Goal: Task Accomplishment & Management: Use online tool/utility

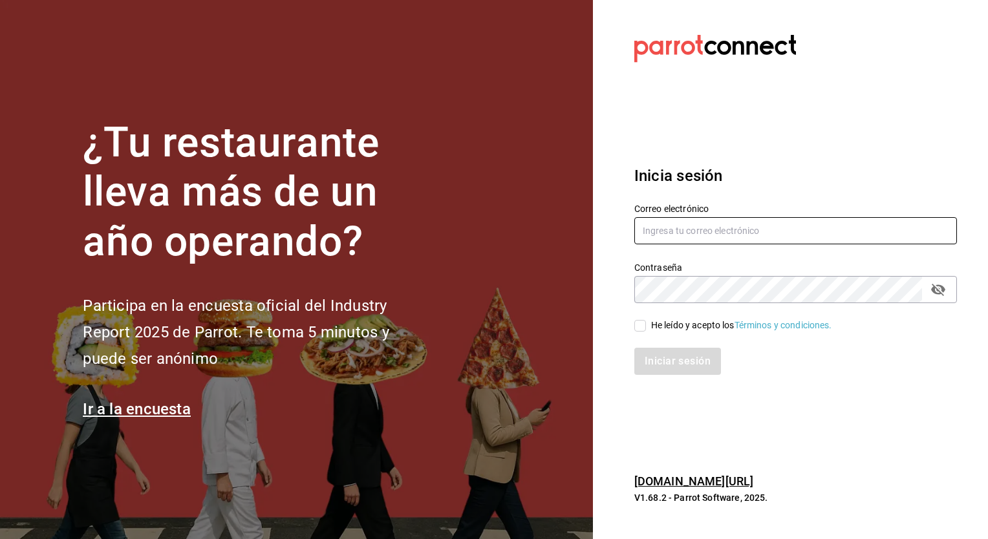
type input "israel.bernal@grupocosteno.com"
click at [643, 328] on input "He leído y acepto los Términos y condiciones." at bounding box center [640, 326] width 12 height 12
checkbox input "true"
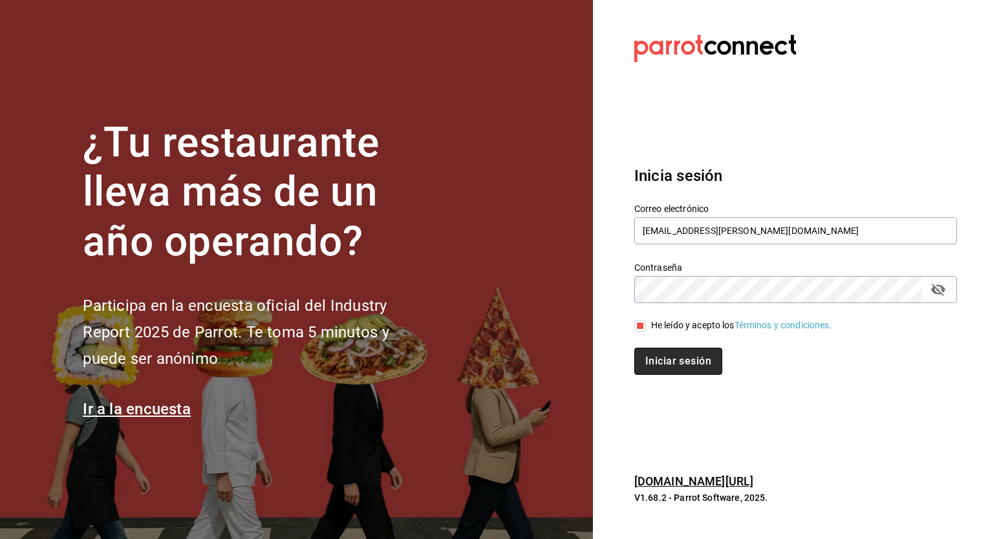
click at [676, 351] on button "Iniciar sesión" at bounding box center [678, 361] width 88 height 27
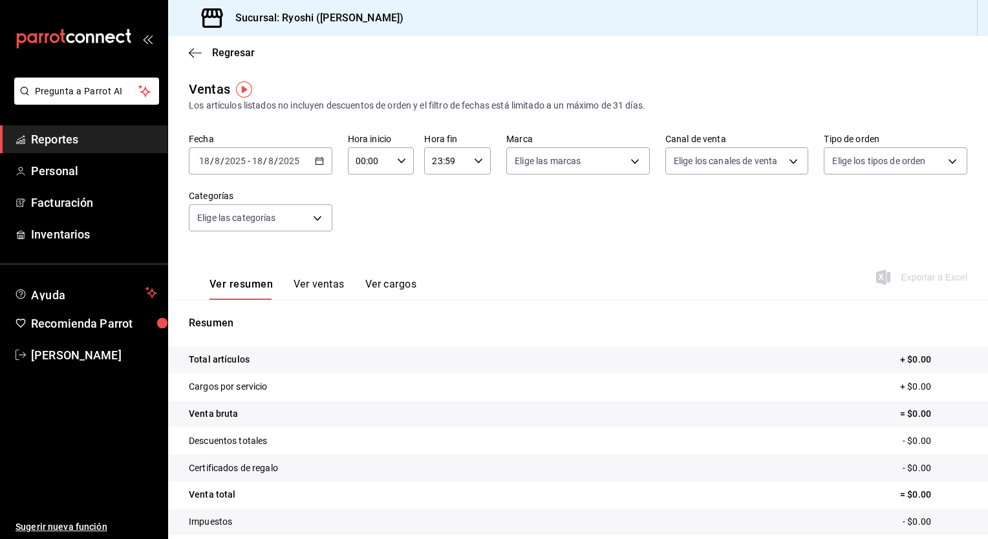
click at [318, 159] on icon "button" at bounding box center [319, 160] width 9 height 9
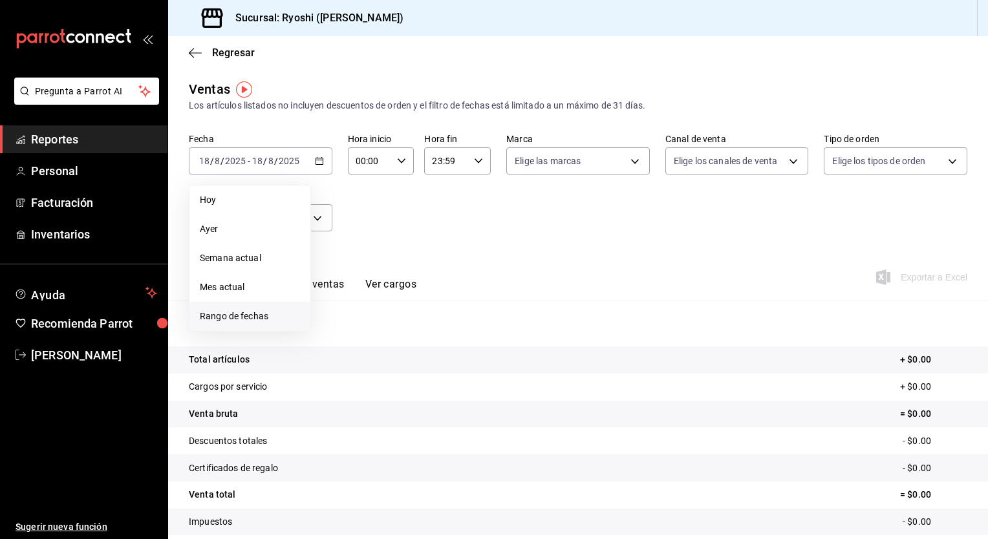
click at [248, 315] on span "Rango de fechas" at bounding box center [250, 317] width 100 height 14
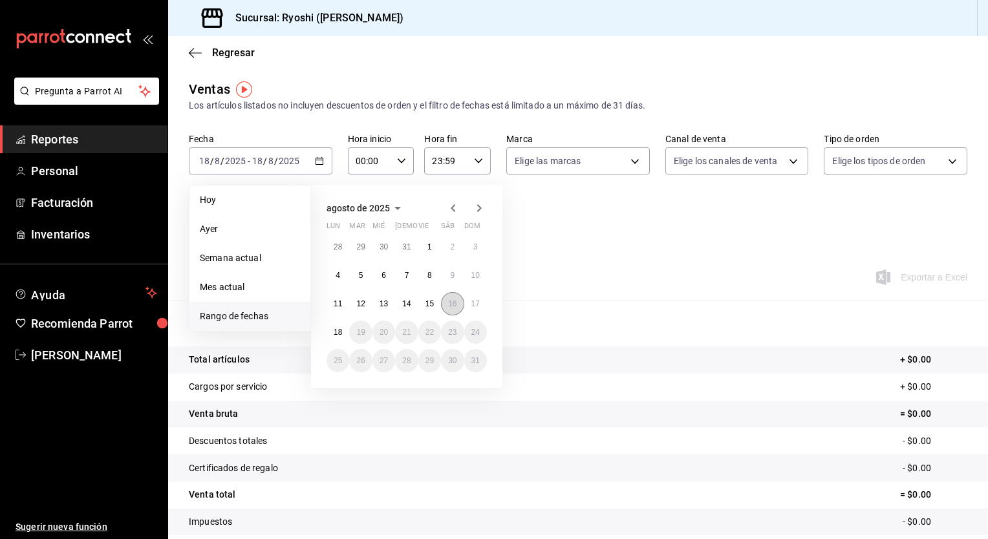
click at [453, 299] on abbr "16" at bounding box center [452, 303] width 8 height 9
click at [477, 301] on abbr "17" at bounding box center [475, 303] width 8 height 9
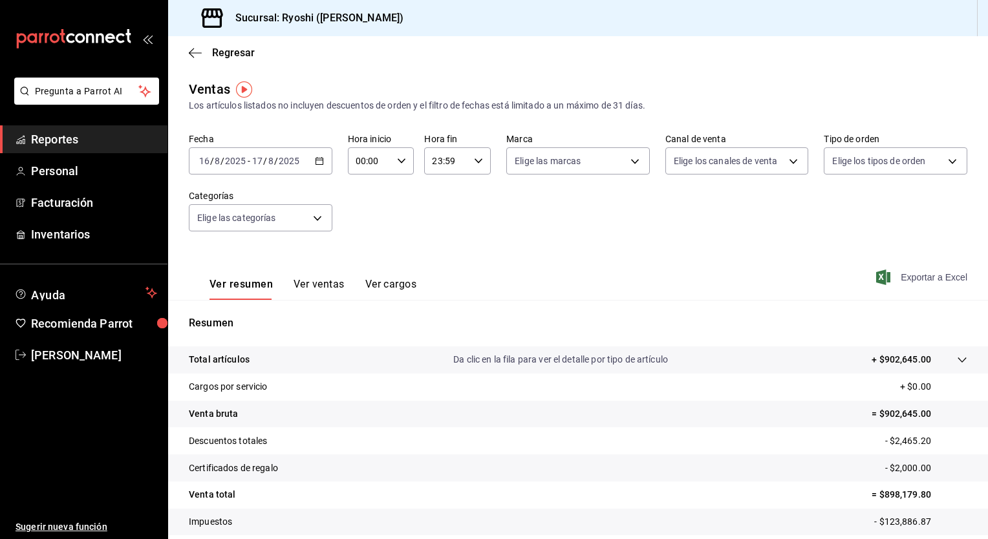
click at [921, 275] on span "Exportar a Excel" at bounding box center [923, 278] width 89 height 16
click at [520, 247] on div "Ver resumen Ver ventas Ver cargos Exportar a Excel" at bounding box center [578, 273] width 820 height 53
click at [400, 164] on icon "button" at bounding box center [401, 160] width 9 height 9
click at [361, 253] on span "05" at bounding box center [362, 248] width 12 height 10
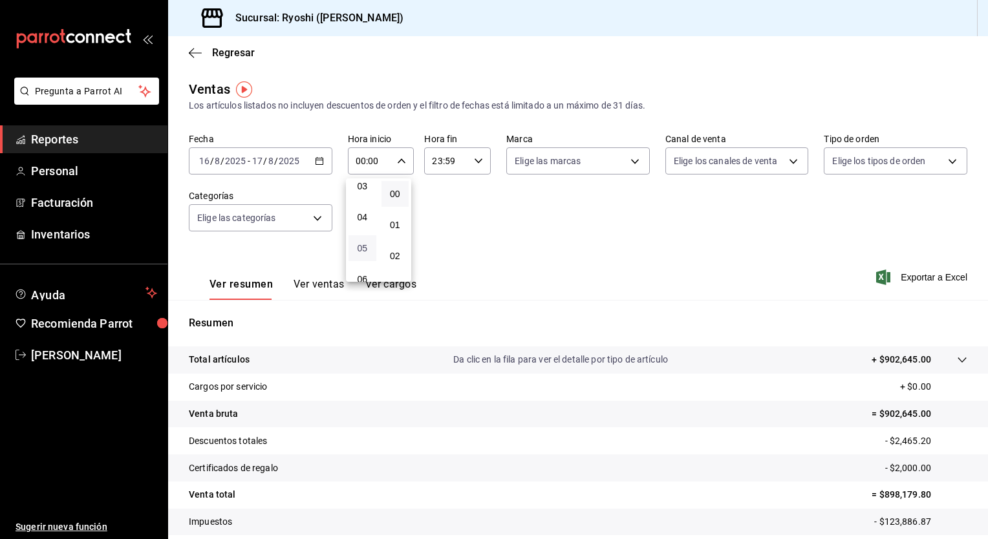
type input "05:00"
click at [475, 161] on div at bounding box center [494, 269] width 988 height 539
click at [475, 161] on icon "button" at bounding box center [478, 160] width 9 height 9
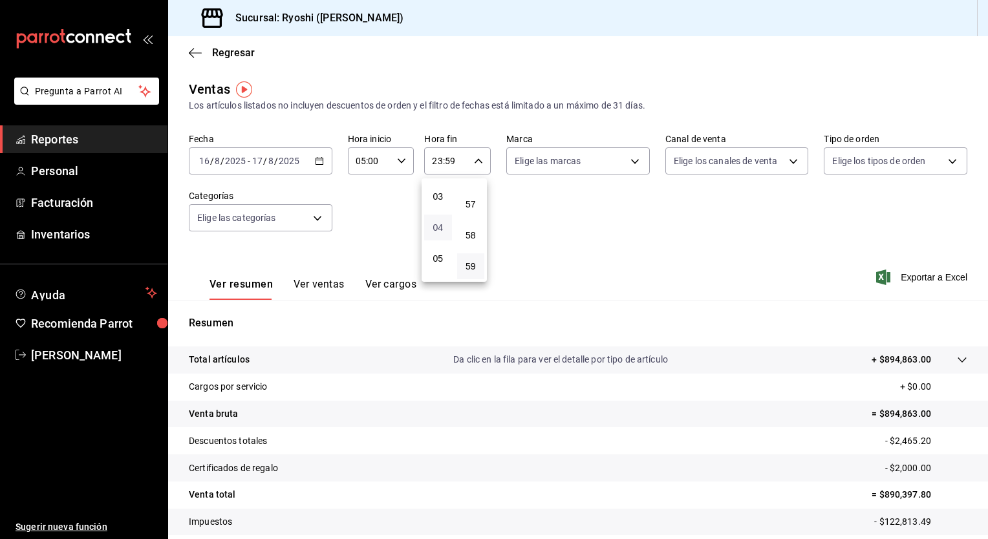
click at [437, 230] on span "04" at bounding box center [438, 227] width 12 height 10
type input "04:59"
click at [603, 241] on div at bounding box center [494, 269] width 988 height 539
click at [908, 278] on span "Exportar a Excel" at bounding box center [923, 278] width 89 height 16
click at [323, 167] on div "[DATE] [DATE] - [DATE] [DATE]" at bounding box center [261, 160] width 144 height 27
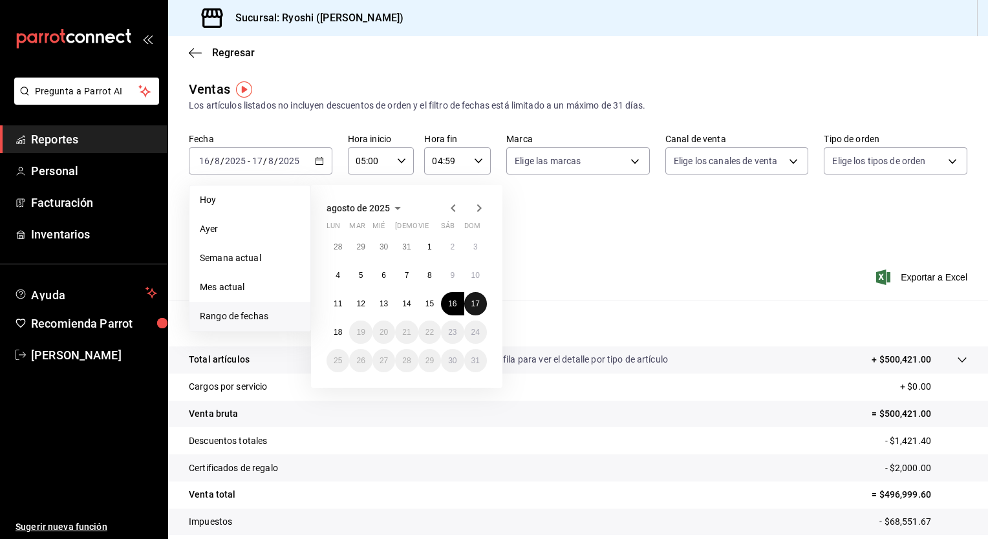
click at [476, 304] on abbr "17" at bounding box center [475, 303] width 8 height 9
click at [339, 329] on abbr "18" at bounding box center [338, 332] width 8 height 9
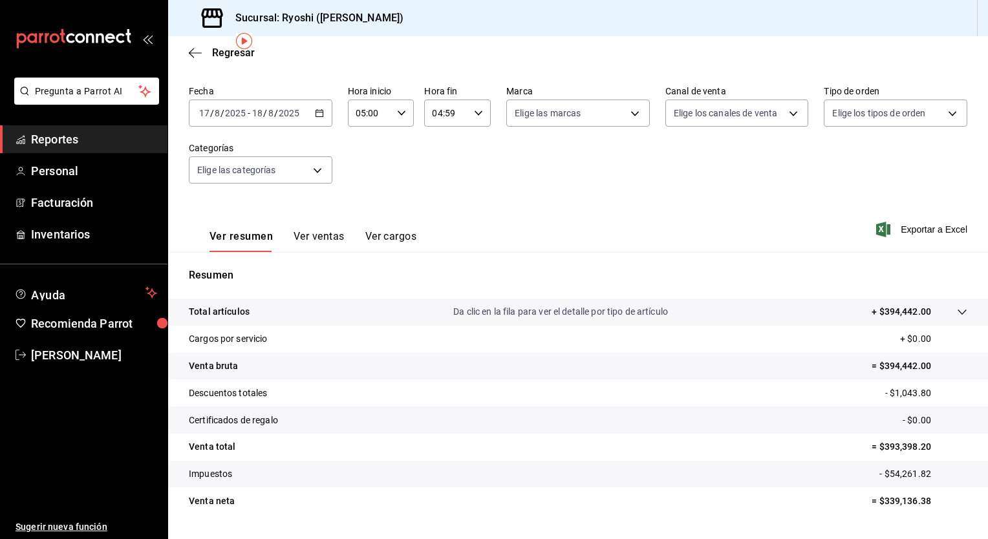
scroll to position [80, 0]
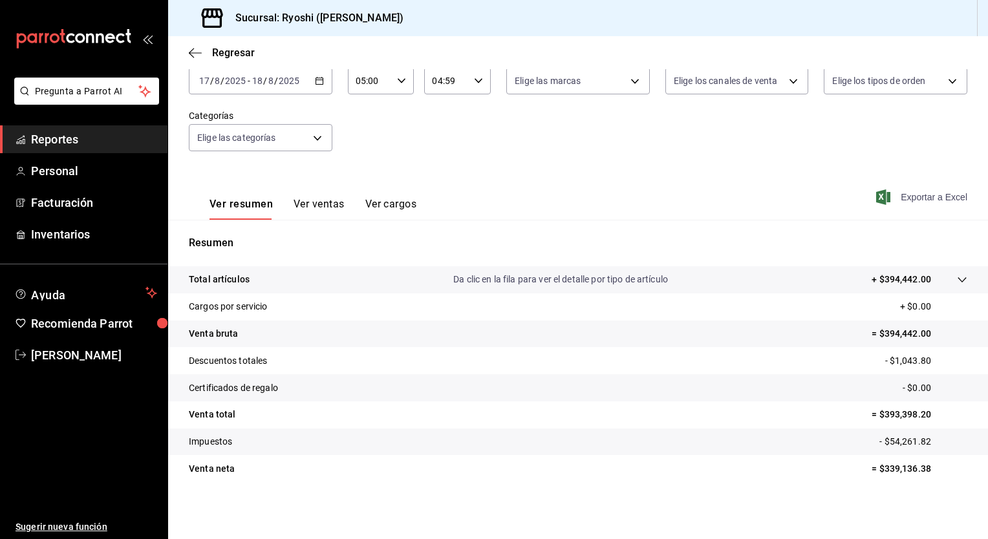
click at [905, 199] on span "Exportar a Excel" at bounding box center [923, 197] width 89 height 16
click at [500, 211] on div "Ver resumen Ver ventas Ver cargos Exportar a Excel" at bounding box center [578, 193] width 820 height 53
click at [228, 56] on span "Regresar" at bounding box center [233, 53] width 43 height 12
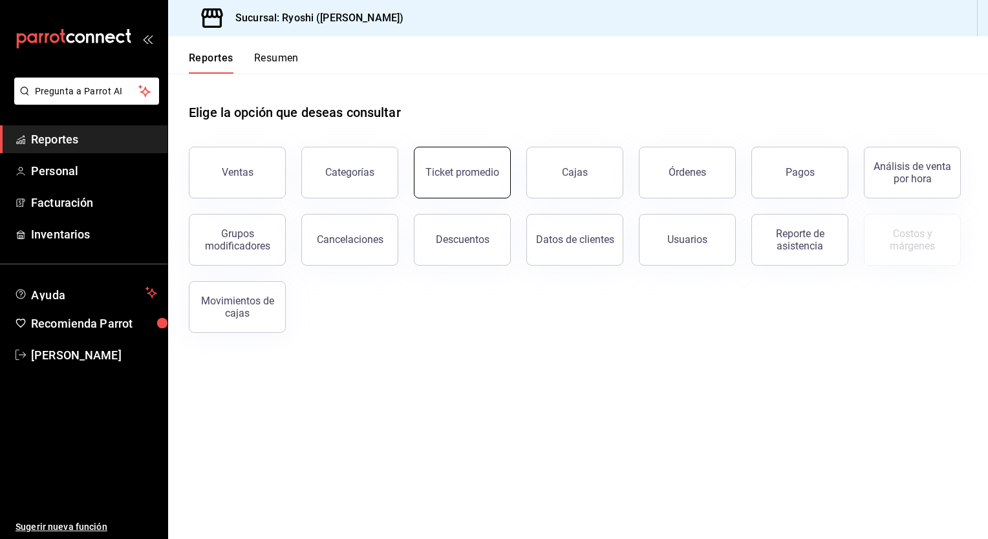
click at [489, 180] on button "Ticket promedio" at bounding box center [462, 173] width 97 height 52
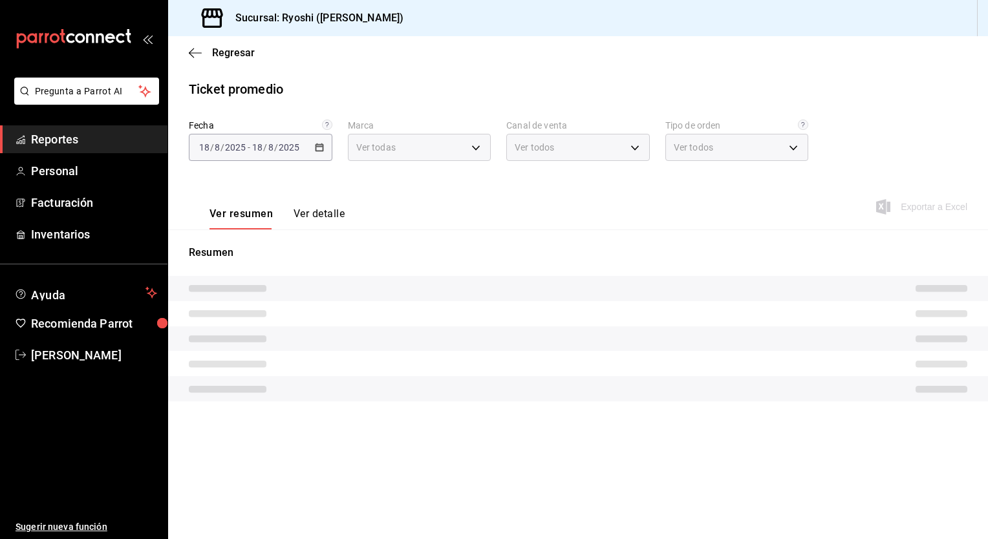
type input "d1ab8890-ddc3-4d94-b14c-d24ccf3ac2d8,70935bef-f50e-476e-afc6-1ed0b0096d1e"
type input "PARROT,UBER_EATS,RAPPI,DIDI_FOOD,ONLINE"
type input "ca4200b4-5e9d-4322-8651-be0491a2d9e7,c45ad00e-cc5b-4214-b3ac-e7019355dedd,EXTER…"
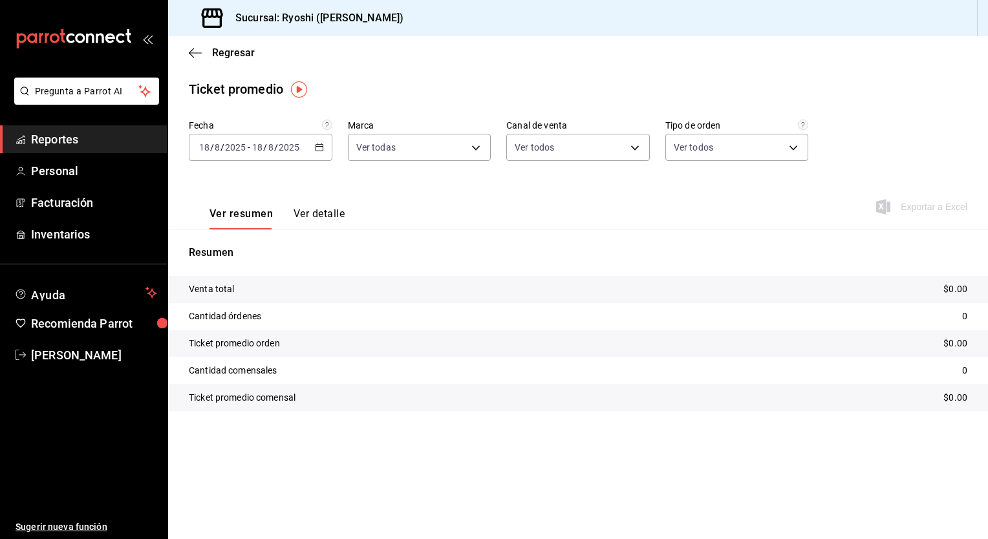
click at [323, 149] on icon "button" at bounding box center [319, 147] width 9 height 9
click at [255, 297] on span "Rango de fechas" at bounding box center [250, 303] width 100 height 14
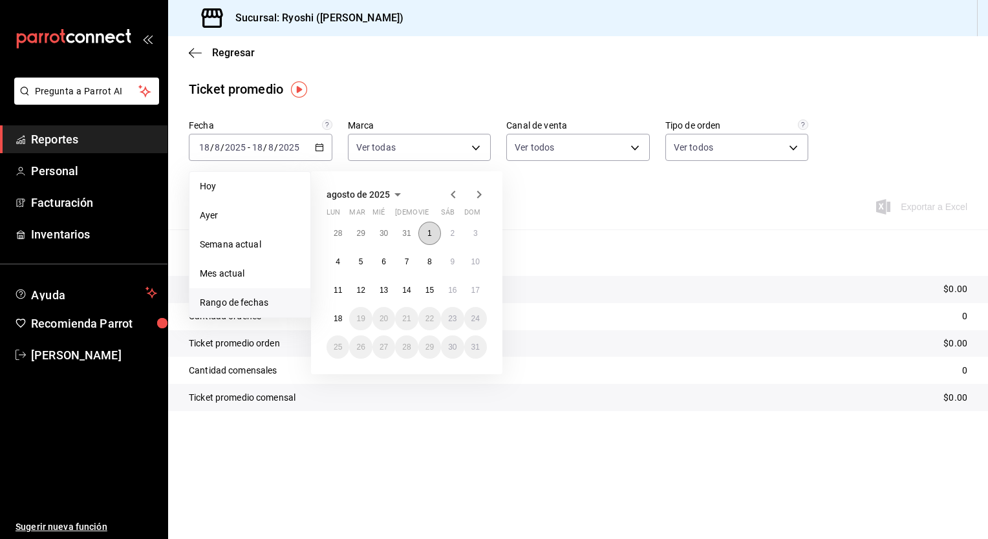
click at [429, 235] on abbr "1" at bounding box center [429, 233] width 5 height 9
click at [458, 234] on button "2" at bounding box center [452, 233] width 23 height 23
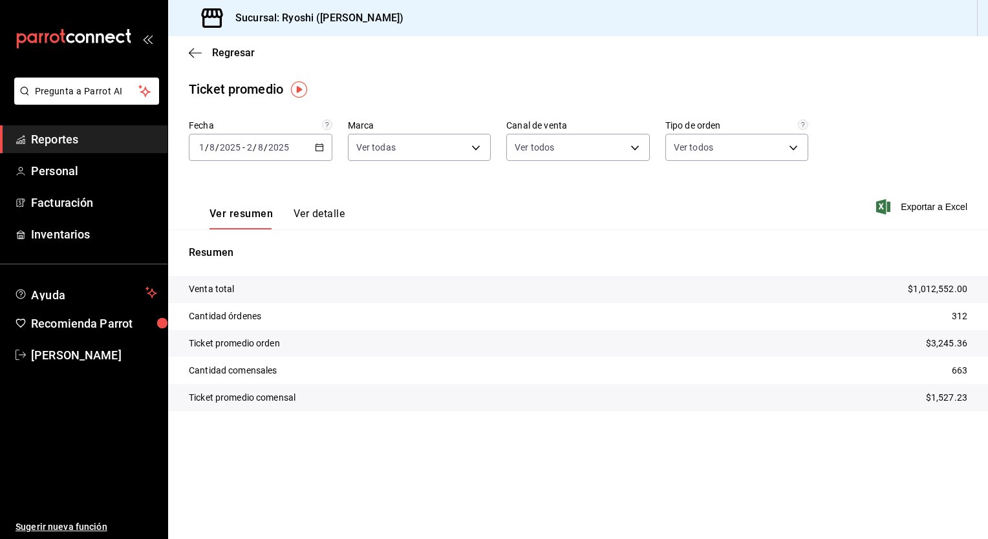
click at [326, 153] on div "[DATE] [DATE] - [DATE] [DATE]" at bounding box center [261, 147] width 144 height 27
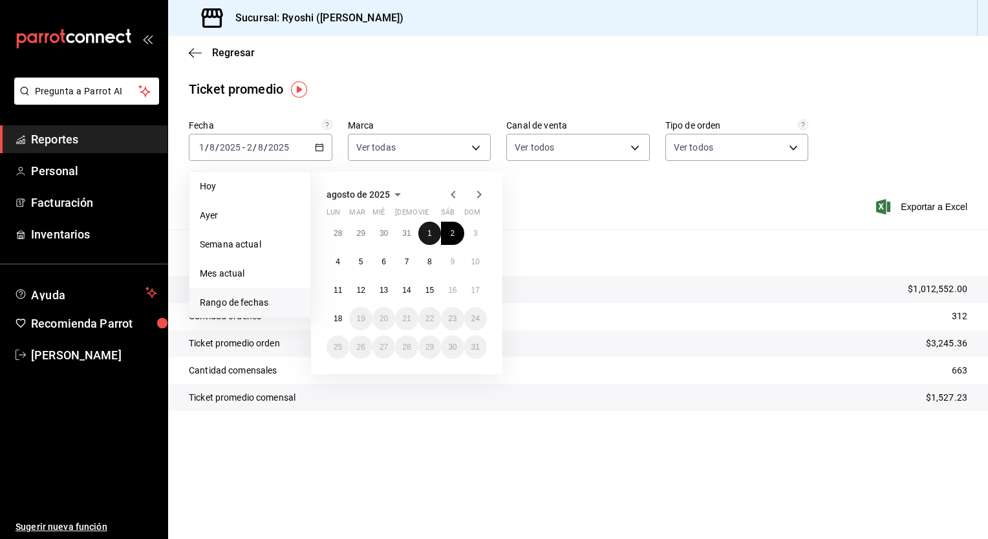
click at [427, 230] on button "1" at bounding box center [429, 233] width 23 height 23
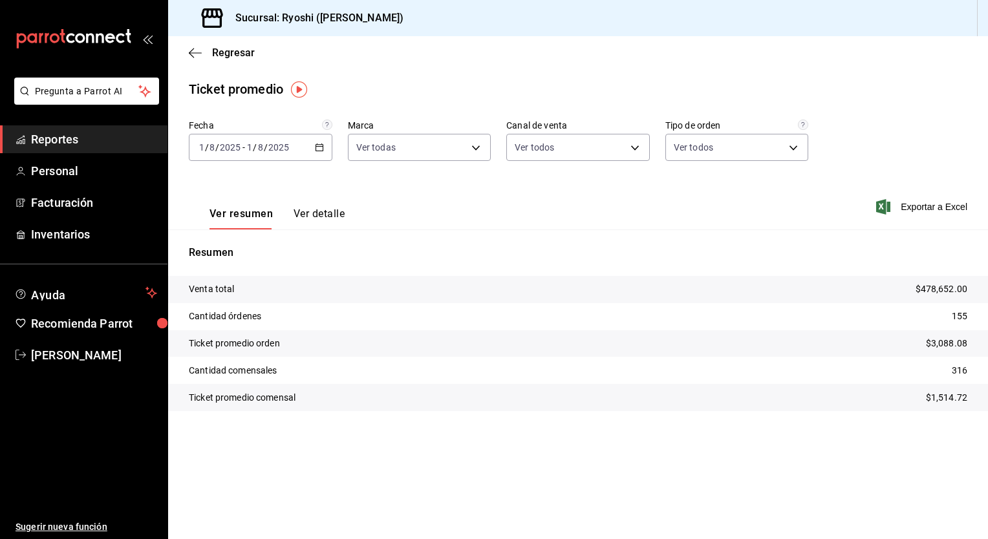
click at [323, 150] on icon "button" at bounding box center [319, 147] width 9 height 9
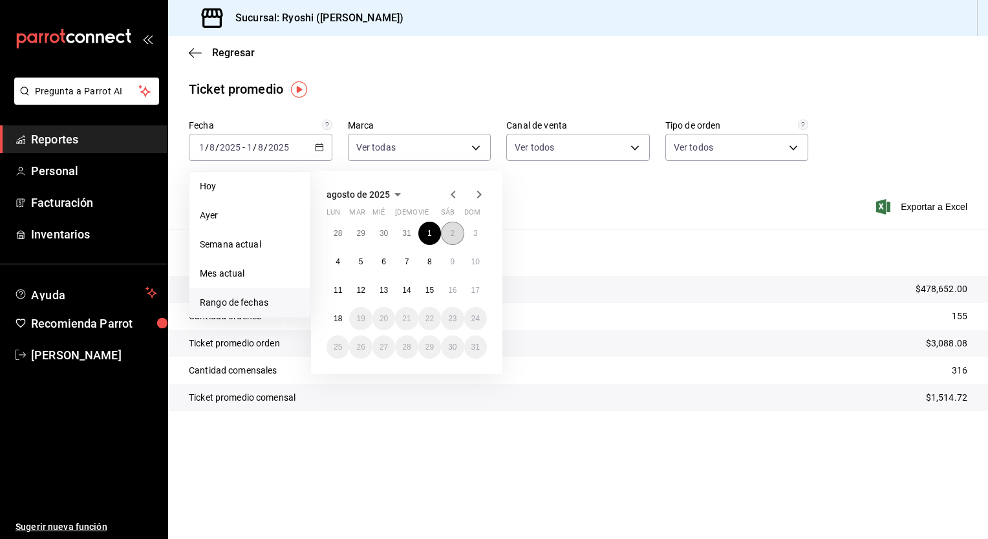
click at [453, 233] on abbr "2" at bounding box center [452, 233] width 5 height 9
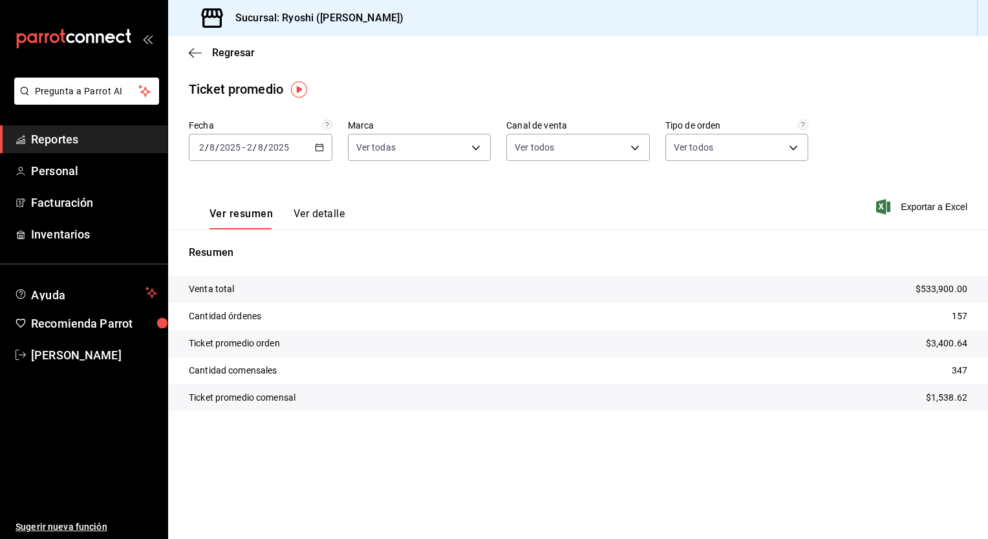
click at [324, 147] on div "[DATE] [DATE] - [DATE] [DATE]" at bounding box center [261, 147] width 144 height 27
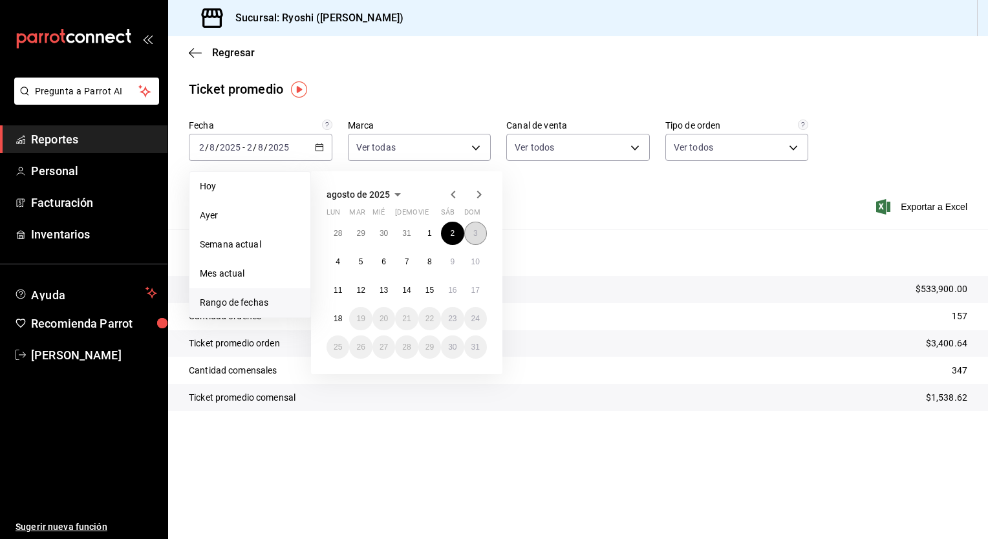
click at [473, 231] on abbr "3" at bounding box center [475, 233] width 5 height 9
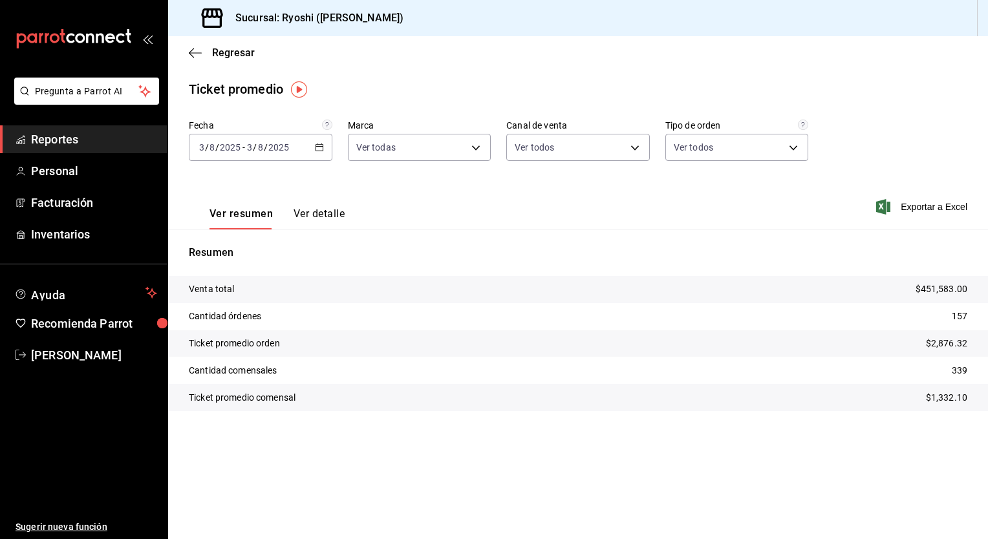
click at [322, 147] on icon "button" at bounding box center [319, 147] width 9 height 9
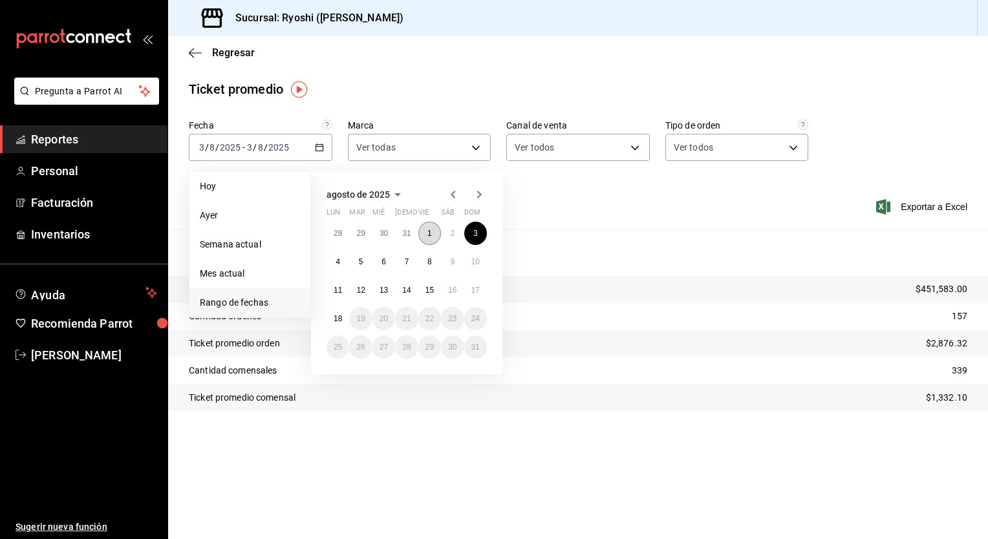
click at [430, 227] on button "1" at bounding box center [429, 233] width 23 height 23
click at [475, 233] on abbr "3" at bounding box center [475, 233] width 5 height 9
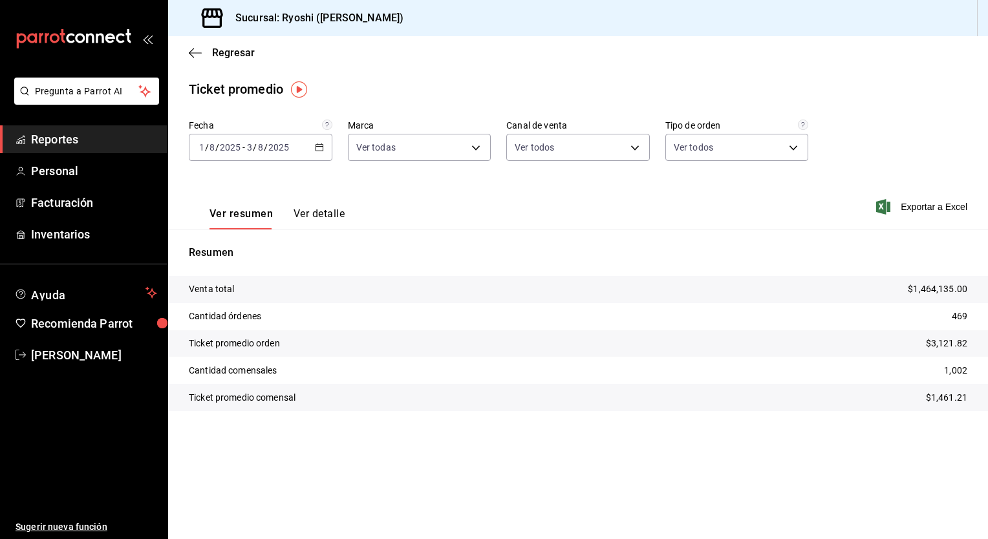
click at [323, 145] on \(Stroke\) "button" at bounding box center [320, 147] width 8 height 7
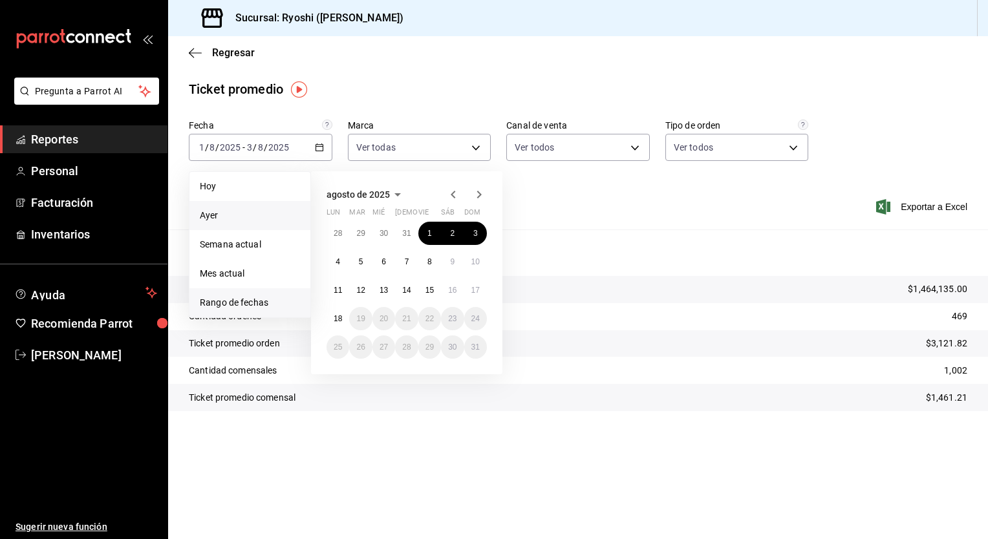
click at [229, 216] on span "Ayer" at bounding box center [250, 216] width 100 height 14
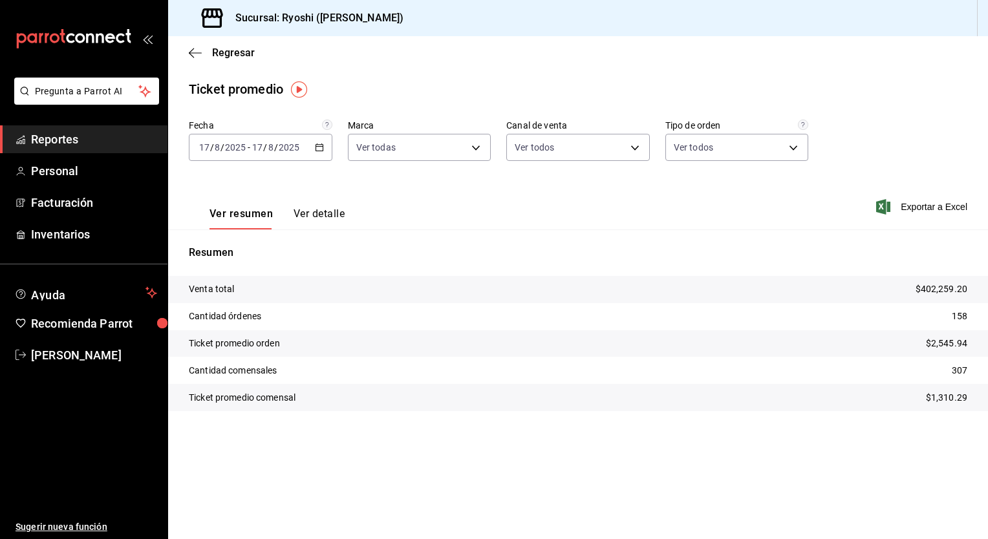
click at [321, 153] on div "[DATE] [DATE] - [DATE] [DATE]" at bounding box center [261, 147] width 144 height 27
click at [259, 307] on span "Rango de fechas" at bounding box center [250, 303] width 100 height 14
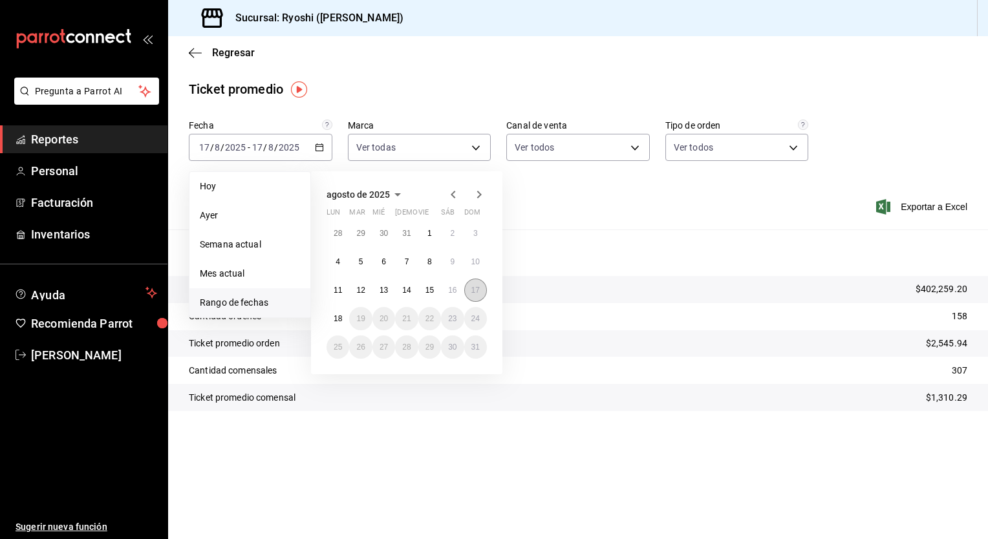
click at [471, 288] on abbr "17" at bounding box center [475, 290] width 8 height 9
click at [344, 314] on button "18" at bounding box center [338, 318] width 23 height 23
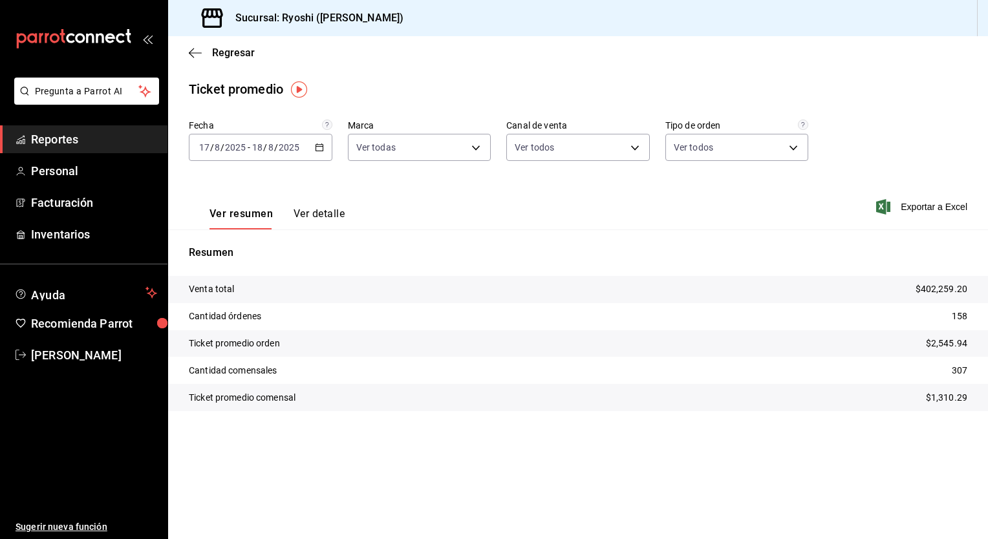
click at [321, 151] on \(Stroke\) "button" at bounding box center [320, 147] width 8 height 7
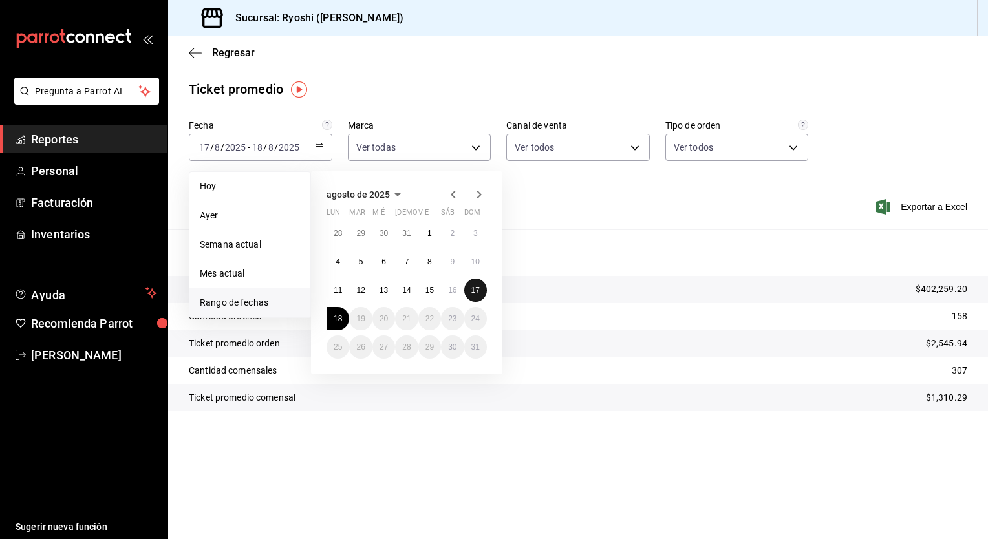
click at [475, 284] on button "17" at bounding box center [475, 290] width 23 height 23
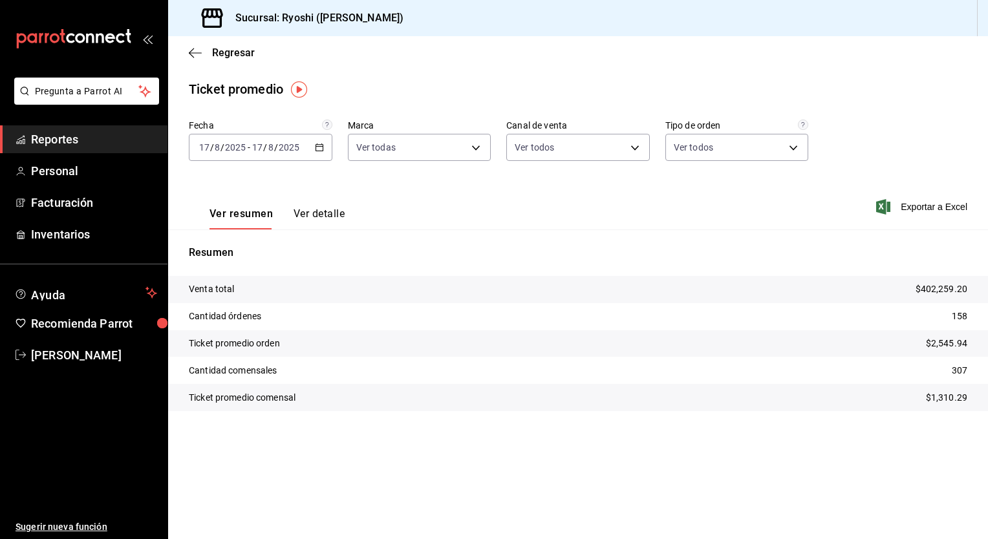
click at [321, 152] on div "[DATE] [DATE] - [DATE] [DATE]" at bounding box center [261, 147] width 144 height 27
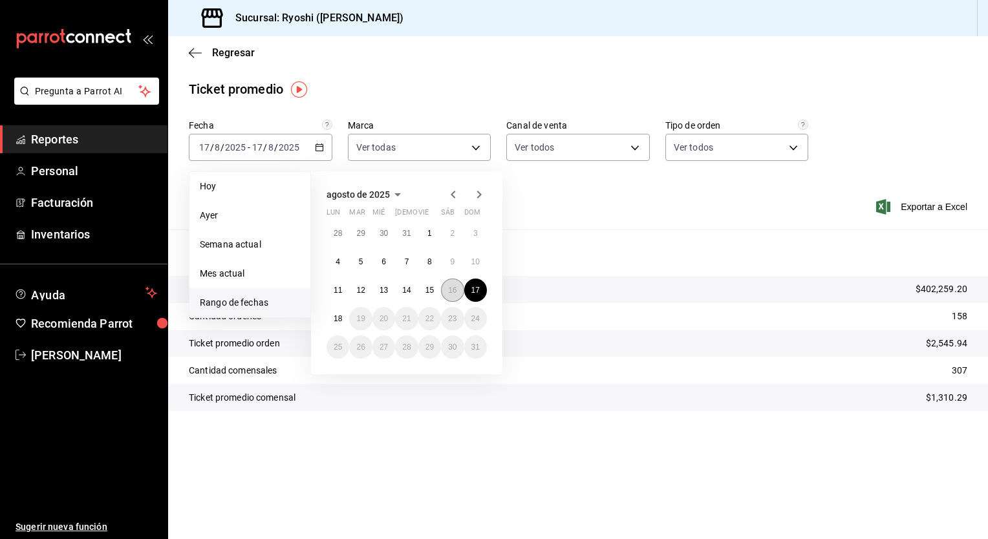
click at [445, 288] on button "16" at bounding box center [452, 290] width 23 height 23
click at [473, 283] on button "17" at bounding box center [475, 290] width 23 height 23
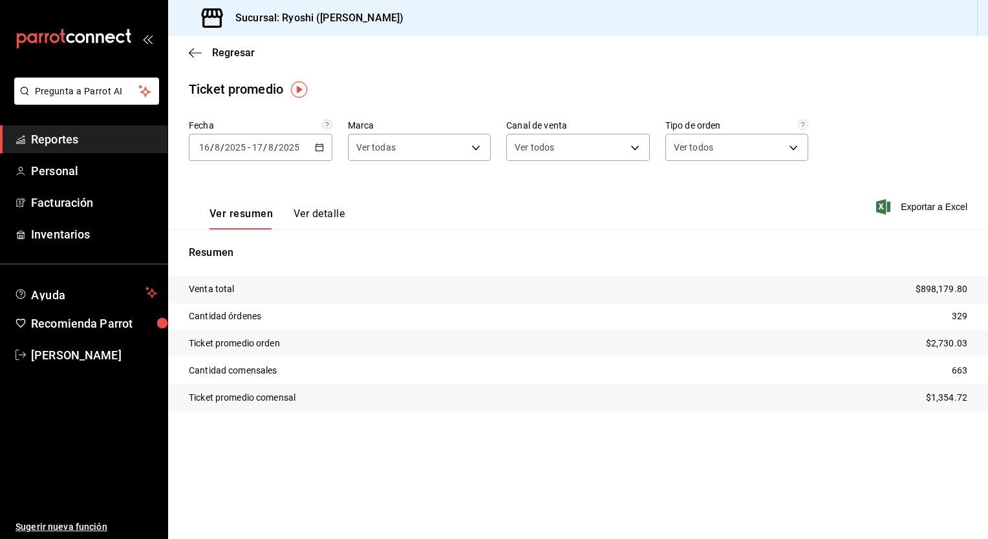
click at [323, 144] on \(Stroke\) "button" at bounding box center [320, 147] width 8 height 7
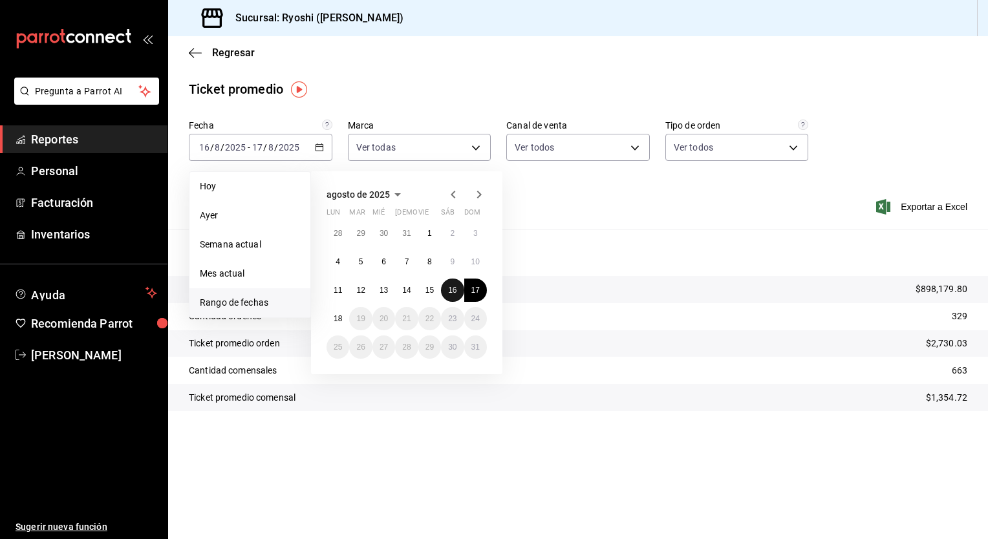
click at [453, 290] on abbr "16" at bounding box center [452, 290] width 8 height 9
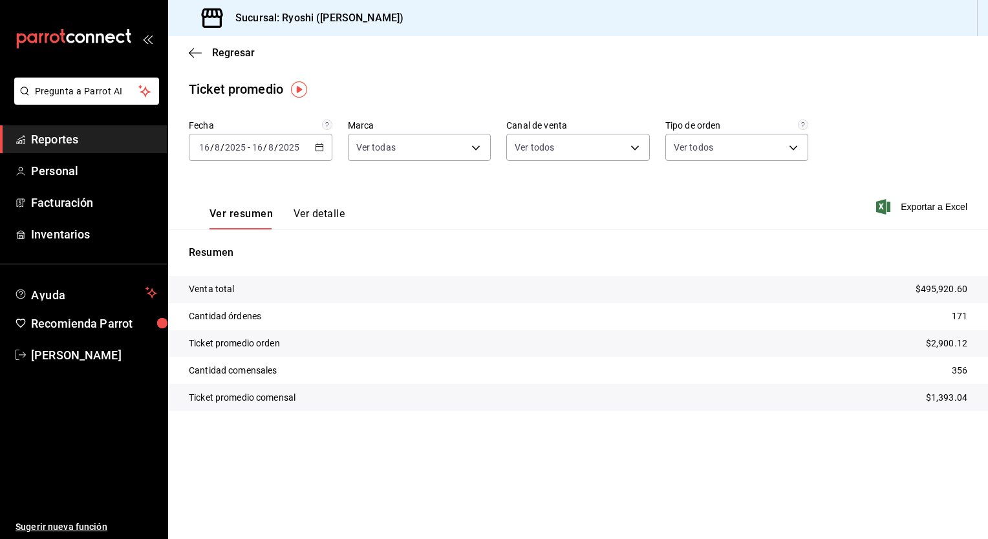
click at [546, 254] on p "Resumen" at bounding box center [578, 253] width 778 height 16
click at [319, 145] on icon "button" at bounding box center [319, 147] width 9 height 9
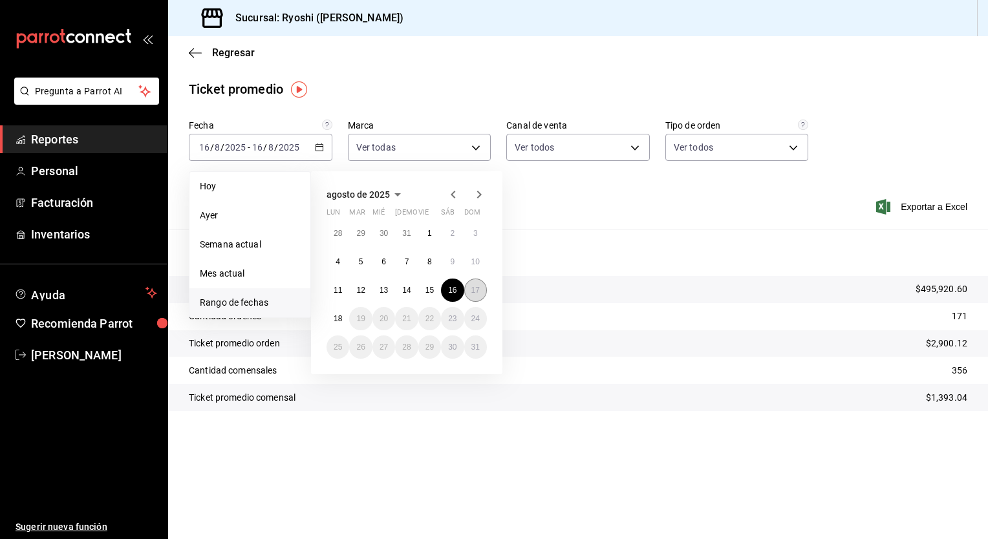
click at [480, 290] on button "17" at bounding box center [475, 290] width 23 height 23
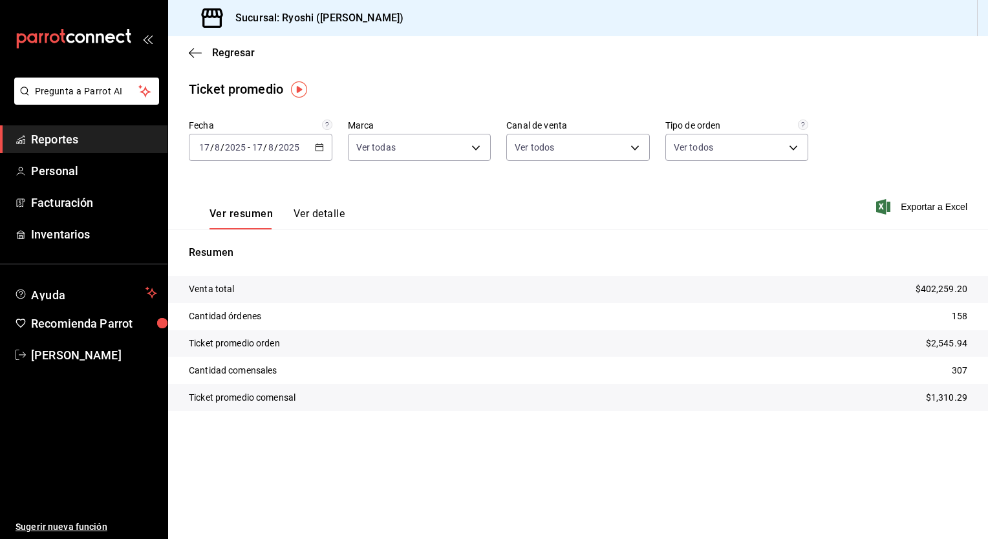
click at [579, 224] on div "Ver resumen Ver detalle Exportar a Excel" at bounding box center [578, 203] width 820 height 53
click at [321, 153] on div "[DATE] [DATE] - [DATE] [DATE]" at bounding box center [261, 147] width 144 height 27
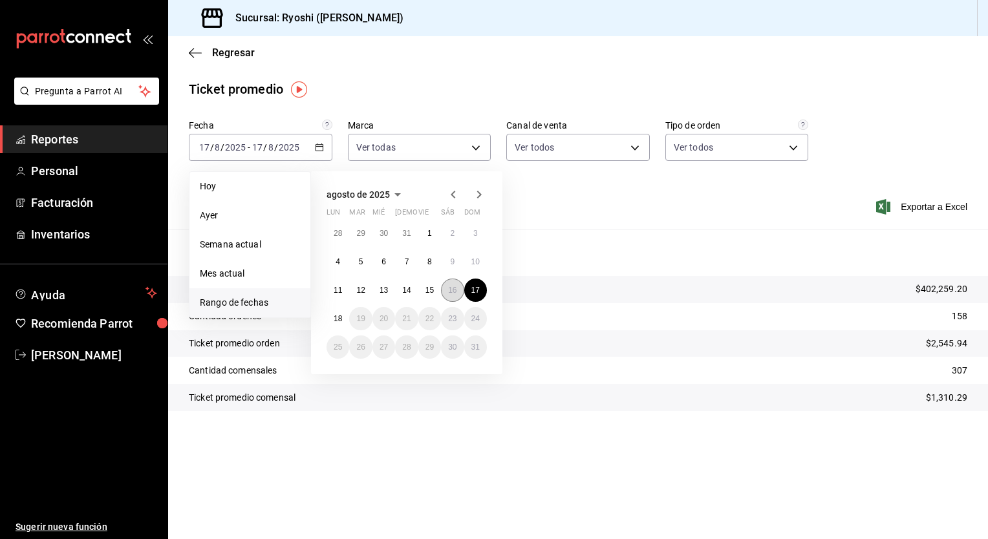
click at [454, 292] on abbr "16" at bounding box center [452, 290] width 8 height 9
click at [487, 286] on div "agosto de 2025 lun mar [PERSON_NAME] vie sáb dom 28 29 30 31 1 2 3 4 5 6 7 8 9 …" at bounding box center [406, 272] width 191 height 203
click at [478, 287] on abbr "17" at bounding box center [475, 290] width 8 height 9
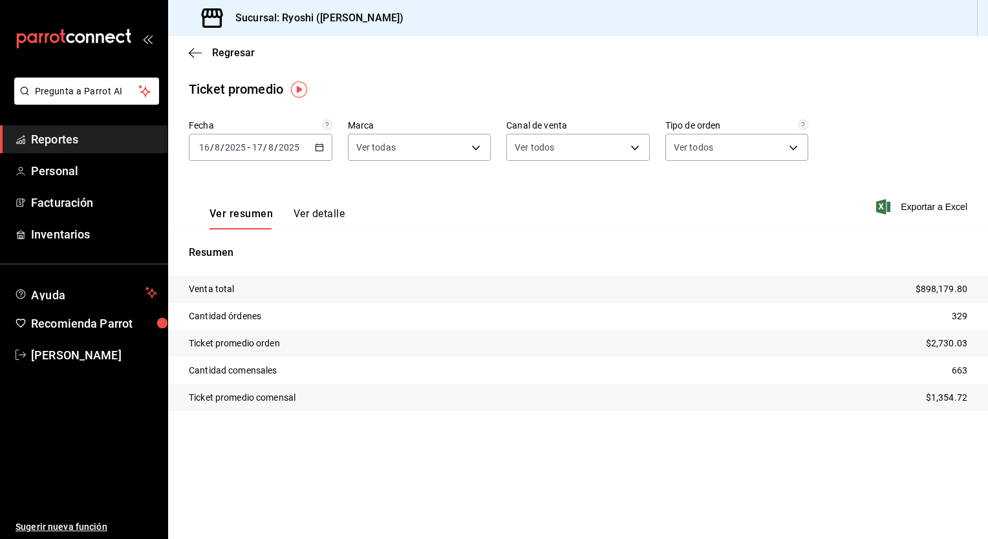
click at [320, 146] on \(Stroke\) "button" at bounding box center [319, 146] width 7 height 1
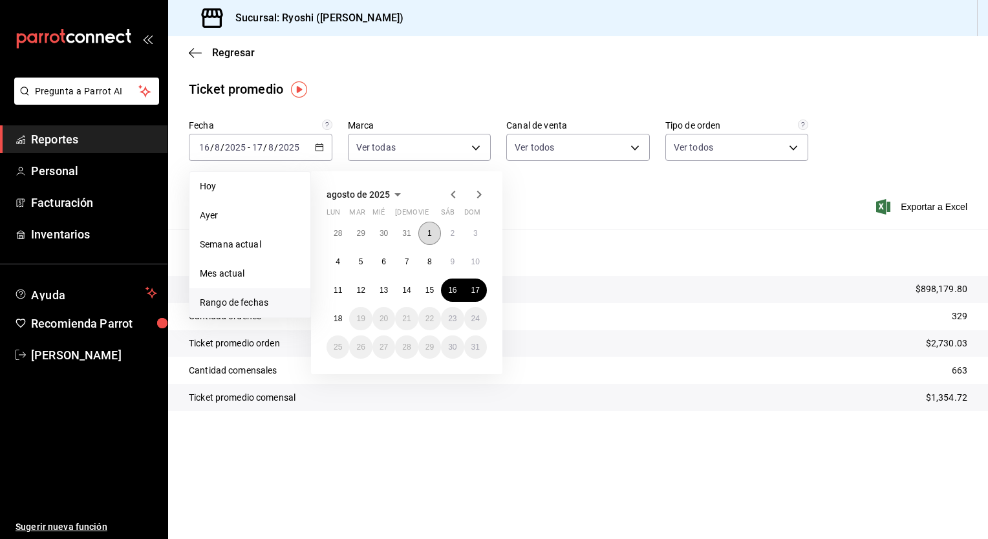
click at [429, 236] on abbr "1" at bounding box center [429, 233] width 5 height 9
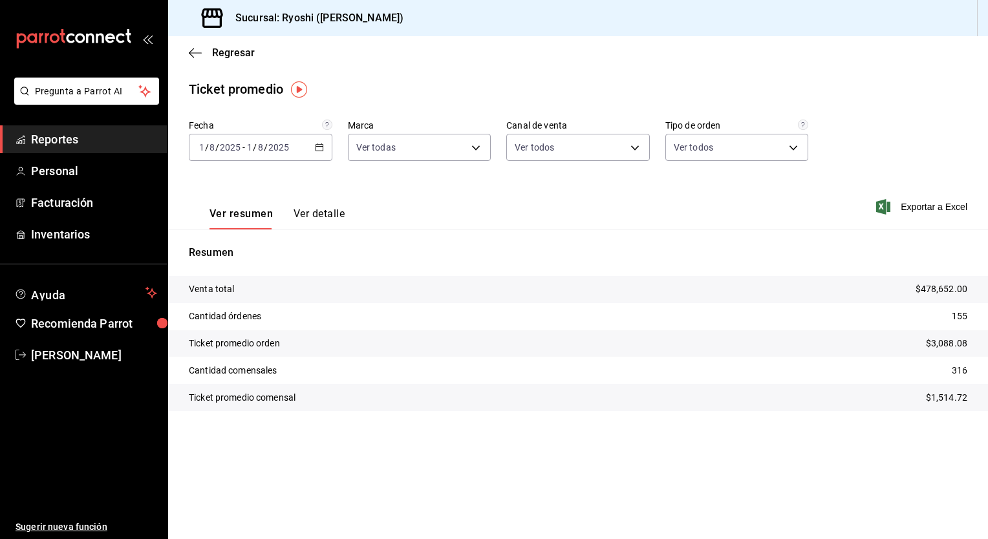
click at [321, 156] on div "[DATE] [DATE] - [DATE] [DATE]" at bounding box center [261, 147] width 144 height 27
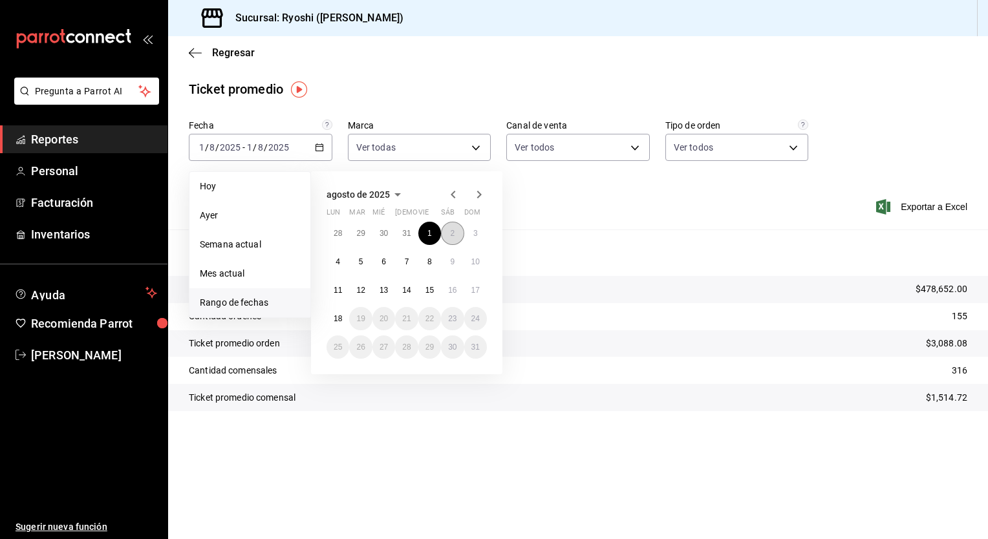
click at [450, 233] on abbr "2" at bounding box center [452, 233] width 5 height 9
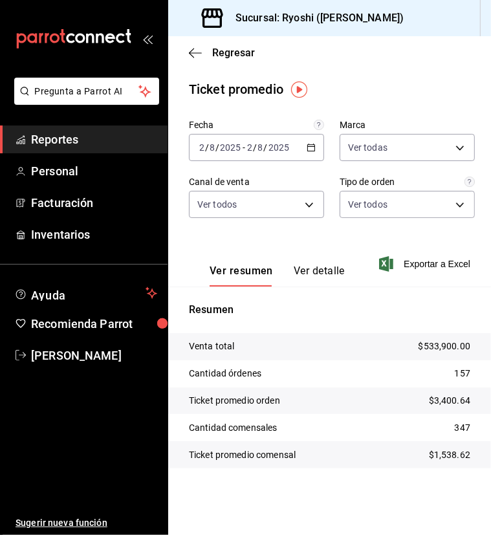
click at [308, 144] on \(Stroke\) "button" at bounding box center [311, 147] width 8 height 7
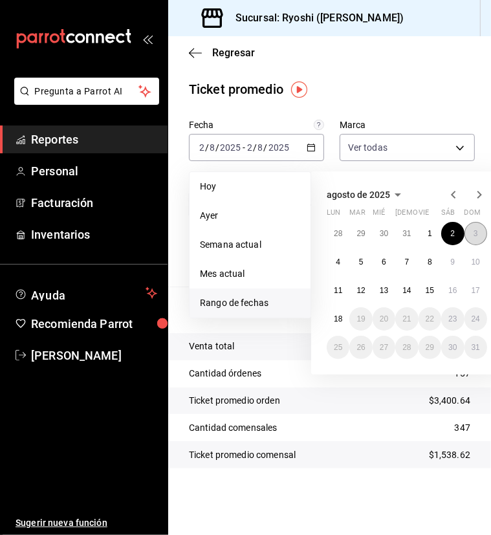
click at [476, 236] on abbr "3" at bounding box center [475, 233] width 5 height 9
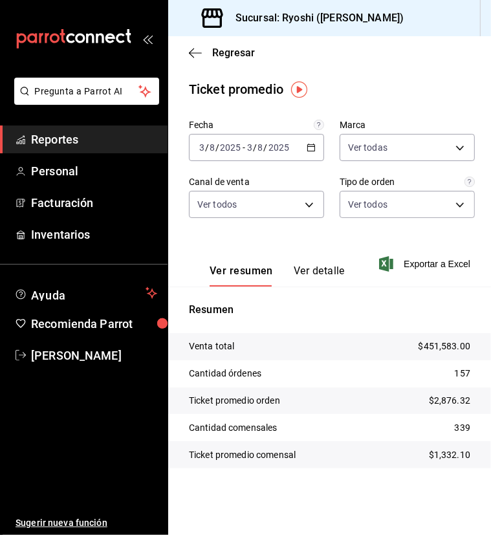
click at [310, 145] on icon "button" at bounding box center [310, 147] width 9 height 9
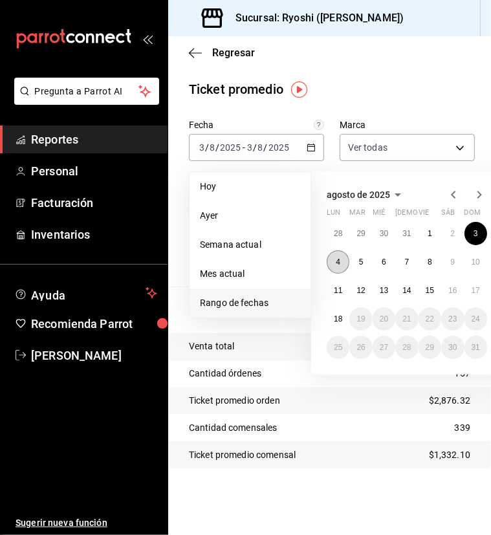
click at [341, 260] on button "4" at bounding box center [338, 261] width 23 height 23
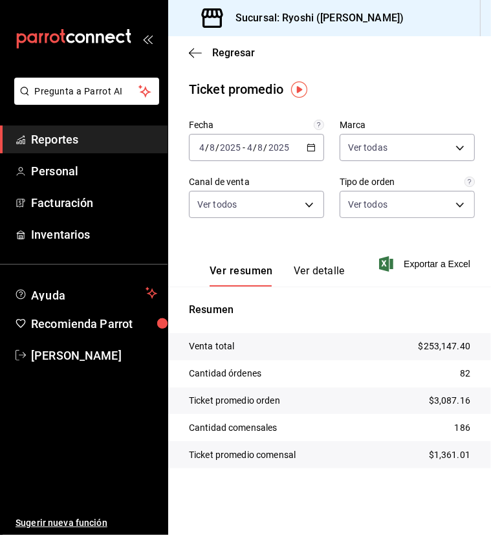
click at [314, 149] on icon "button" at bounding box center [310, 147] width 9 height 9
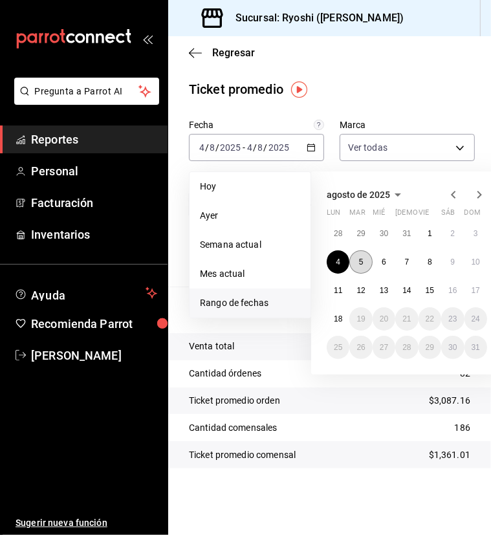
click at [365, 264] on button "5" at bounding box center [360, 261] width 23 height 23
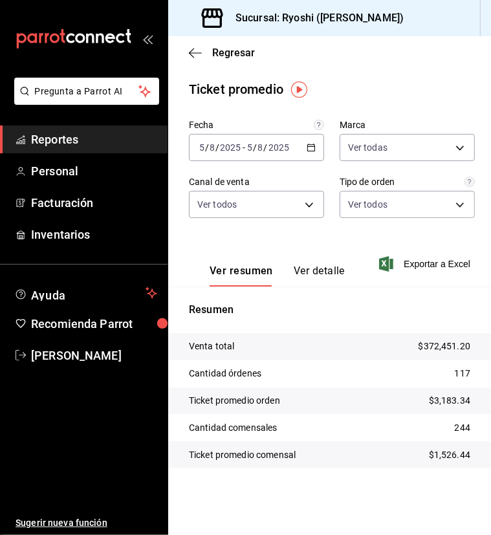
click at [313, 151] on \(Stroke\) "button" at bounding box center [311, 147] width 8 height 7
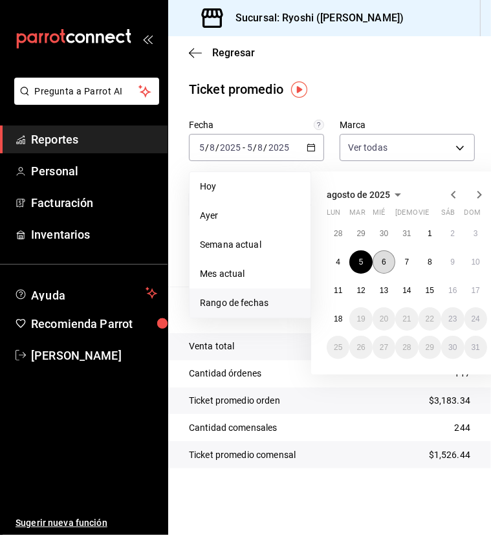
click at [379, 260] on button "6" at bounding box center [383, 261] width 23 height 23
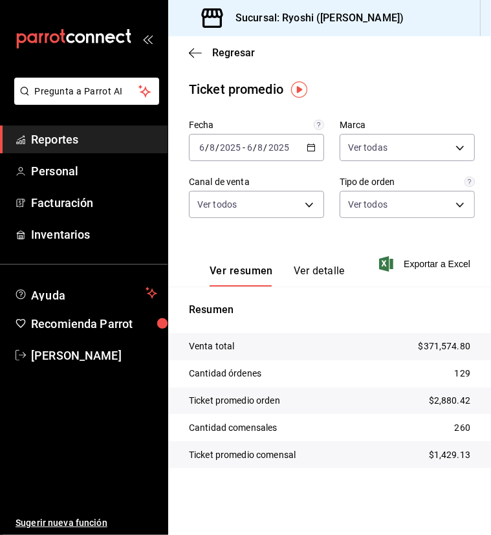
click at [308, 148] on \(Stroke\) "button" at bounding box center [311, 147] width 8 height 7
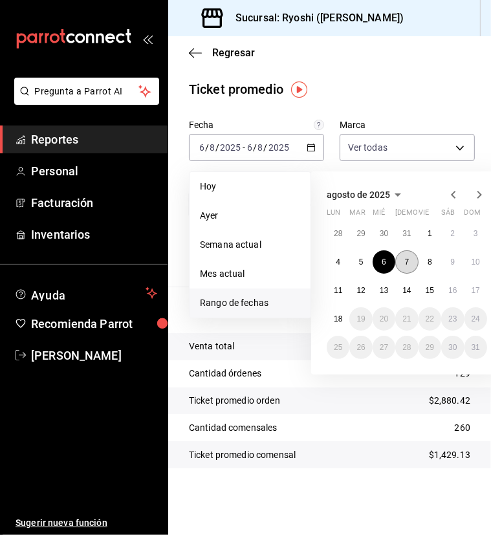
click at [406, 261] on abbr "7" at bounding box center [407, 261] width 5 height 9
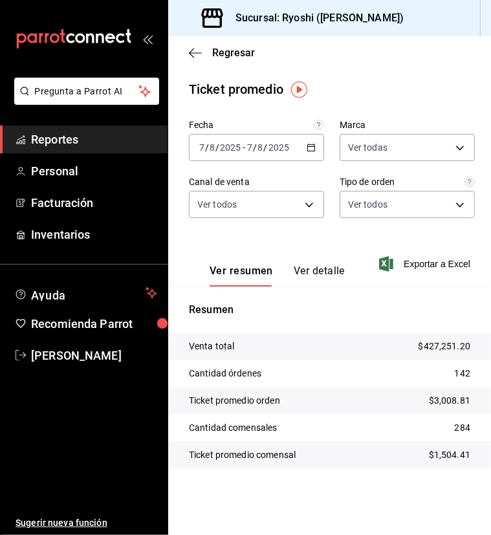
click at [316, 147] on icon "button" at bounding box center [310, 147] width 9 height 9
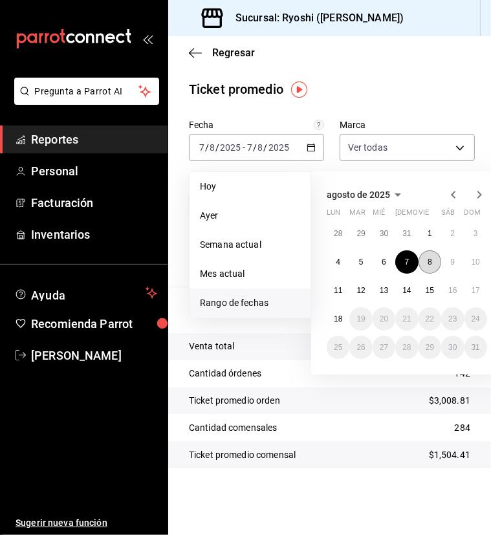
click at [429, 259] on abbr "8" at bounding box center [429, 261] width 5 height 9
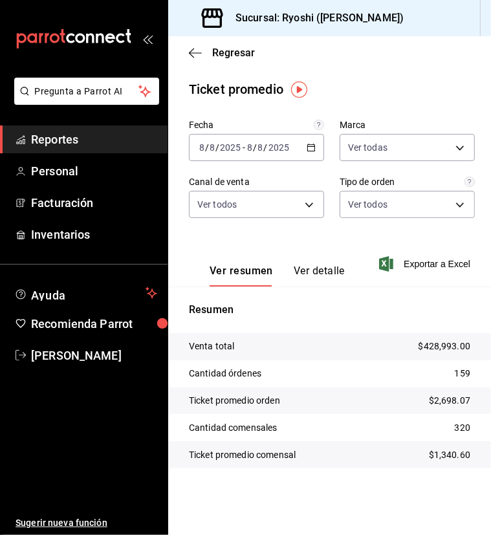
click at [308, 151] on \(Stroke\) "button" at bounding box center [311, 147] width 8 height 7
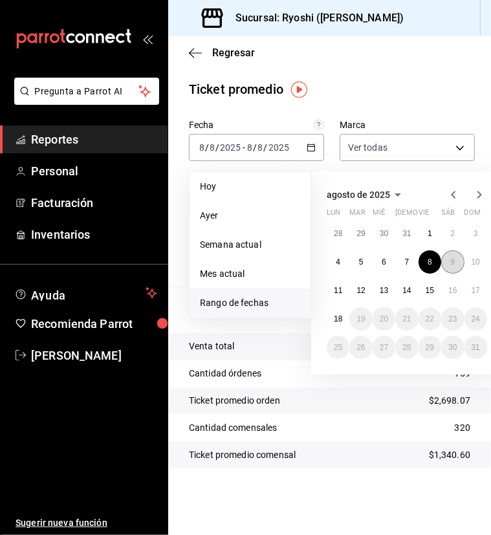
click at [453, 262] on abbr "9" at bounding box center [452, 261] width 5 height 9
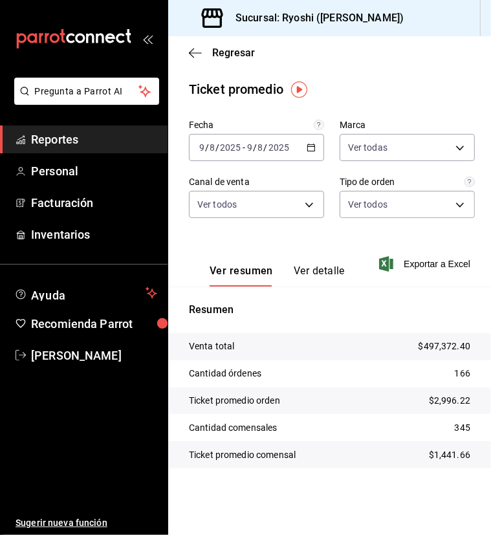
click at [310, 148] on icon "button" at bounding box center [310, 147] width 9 height 9
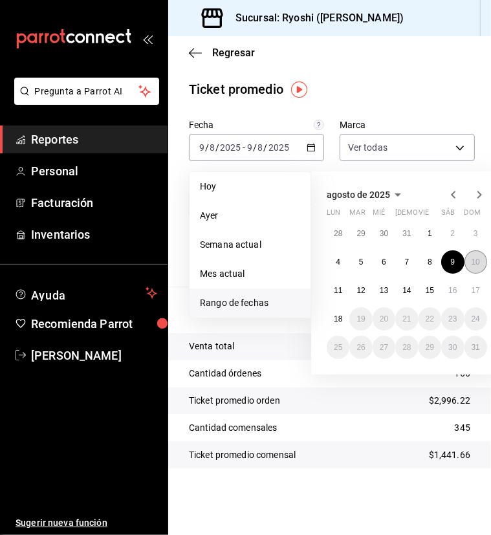
click at [475, 262] on abbr "10" at bounding box center [475, 261] width 8 height 9
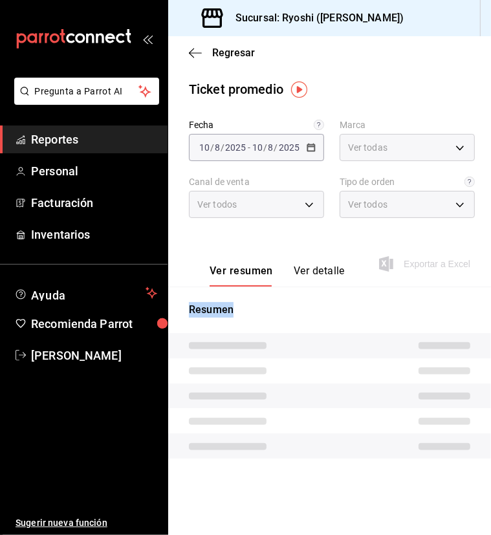
click at [475, 262] on div "Ver resumen Ver detalle Exportar a Excel" at bounding box center [329, 259] width 323 height 53
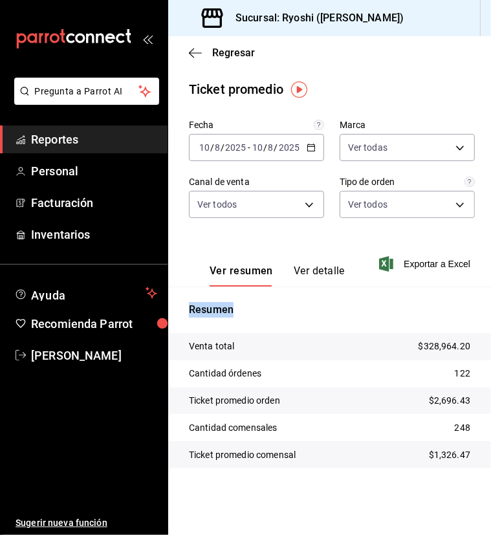
click at [312, 147] on icon "button" at bounding box center [310, 147] width 9 height 9
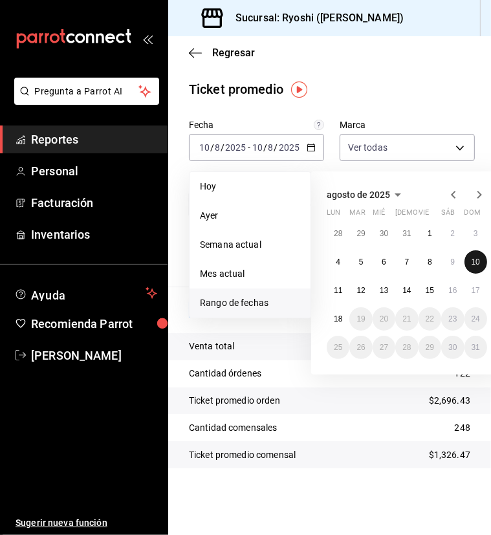
click at [473, 263] on abbr "10" at bounding box center [475, 261] width 8 height 9
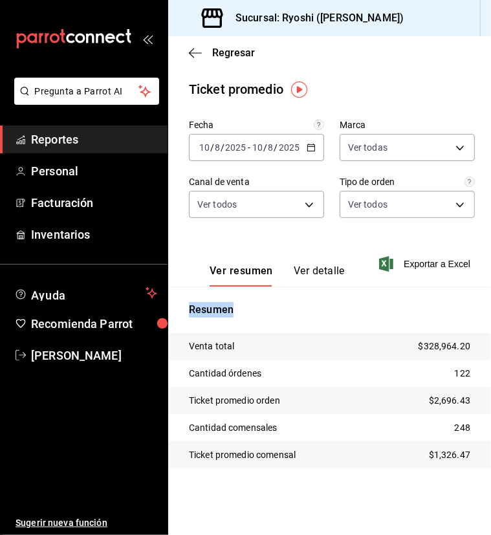
click at [307, 145] on \(Stroke\) "button" at bounding box center [311, 147] width 8 height 7
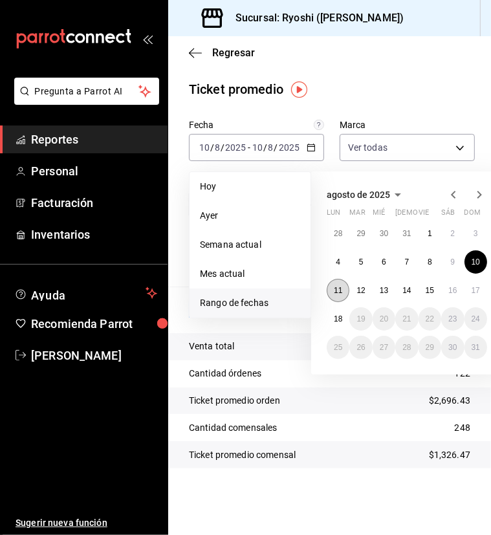
click at [337, 289] on abbr "11" at bounding box center [338, 290] width 8 height 9
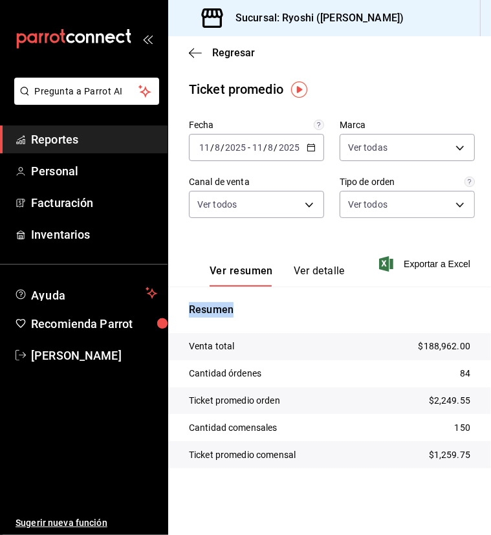
click at [312, 149] on icon "button" at bounding box center [310, 147] width 9 height 9
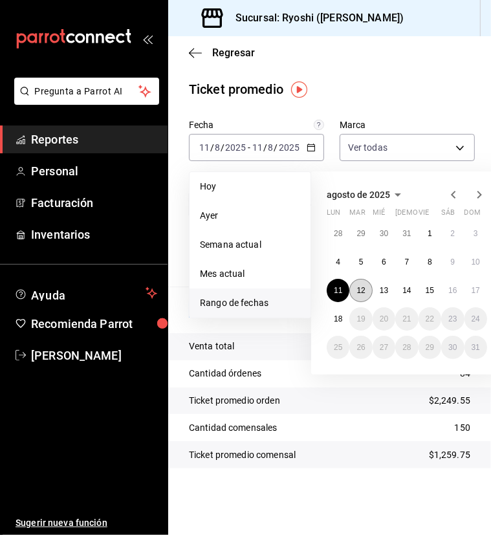
click at [358, 292] on abbr "12" at bounding box center [360, 290] width 8 height 9
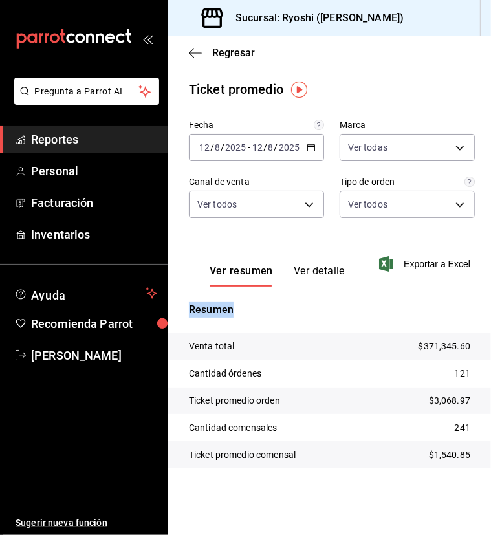
click at [309, 305] on p "Resumen" at bounding box center [329, 310] width 281 height 16
click at [305, 145] on div "[DATE] [DATE] - [DATE] [DATE]" at bounding box center [256, 147] width 135 height 27
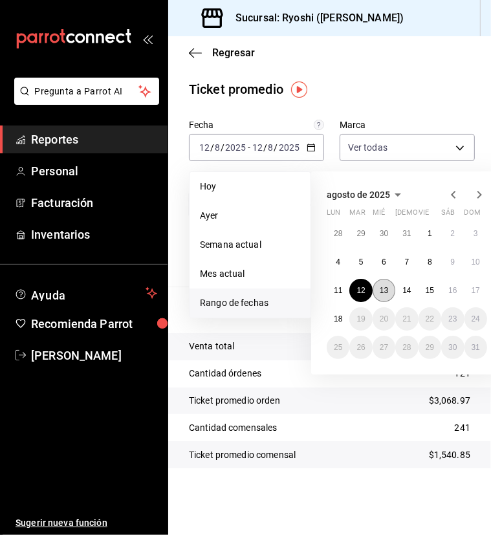
click at [387, 290] on abbr "13" at bounding box center [384, 290] width 8 height 9
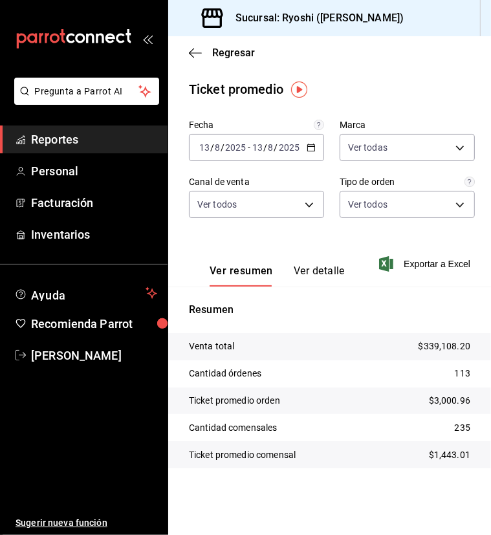
click at [312, 151] on \(Stroke\) "button" at bounding box center [311, 147] width 8 height 7
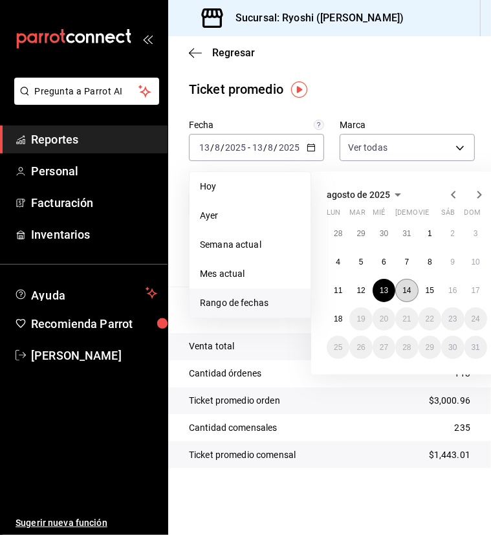
click at [407, 286] on abbr "14" at bounding box center [406, 290] width 8 height 9
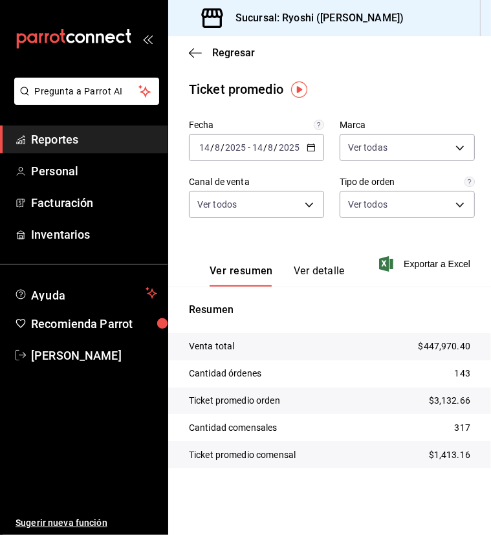
click at [310, 153] on div "[DATE] [DATE] - [DATE] [DATE]" at bounding box center [256, 147] width 135 height 27
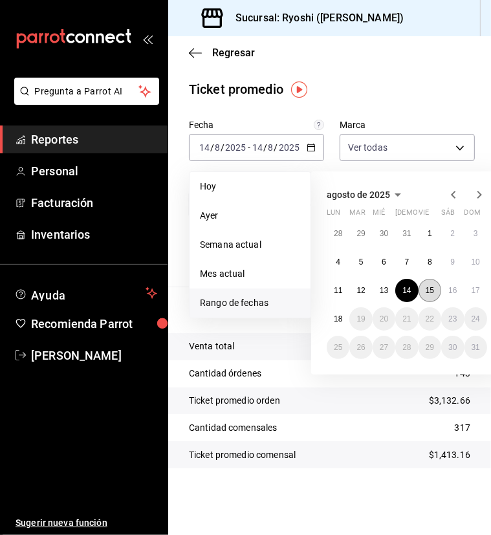
click at [427, 289] on abbr "15" at bounding box center [429, 290] width 8 height 9
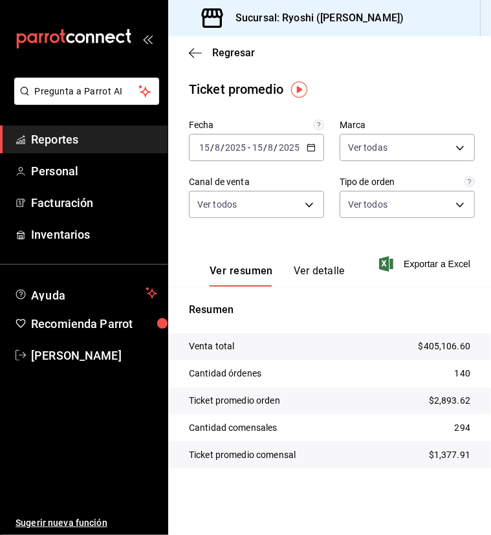
click at [310, 155] on div "[DATE] [DATE] - [DATE] [DATE]" at bounding box center [256, 147] width 135 height 27
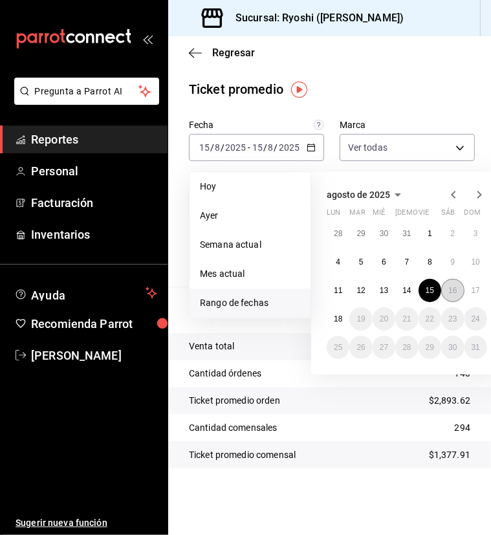
click at [455, 292] on abbr "16" at bounding box center [452, 290] width 8 height 9
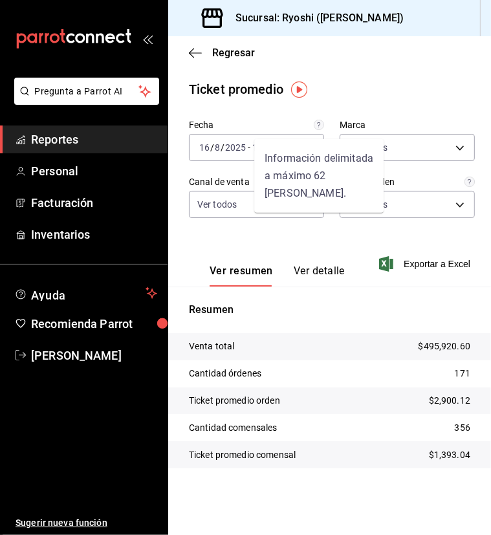
click at [311, 151] on div "Información delimitada a máximo 62 [PERSON_NAME]." at bounding box center [318, 176] width 129 height 74
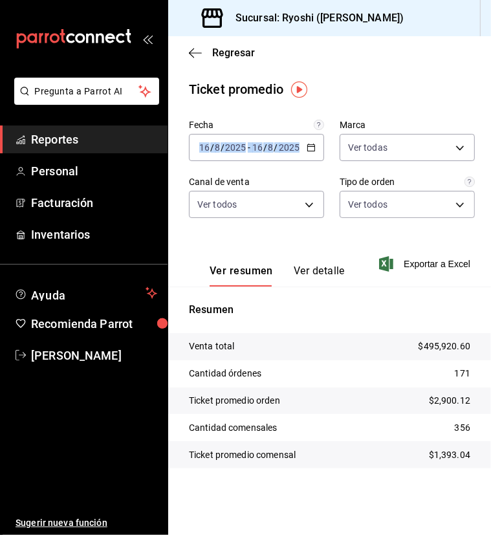
drag, startPoint x: 278, startPoint y: 110, endPoint x: 310, endPoint y: 149, distance: 50.6
click at [310, 149] on main "Regresar Ticket promedio Fecha [DATE] [DATE] - [DATE] [DATE] Marca Ver todas d1…" at bounding box center [329, 285] width 323 height 498
click at [310, 149] on icon "button" at bounding box center [310, 147] width 9 height 9
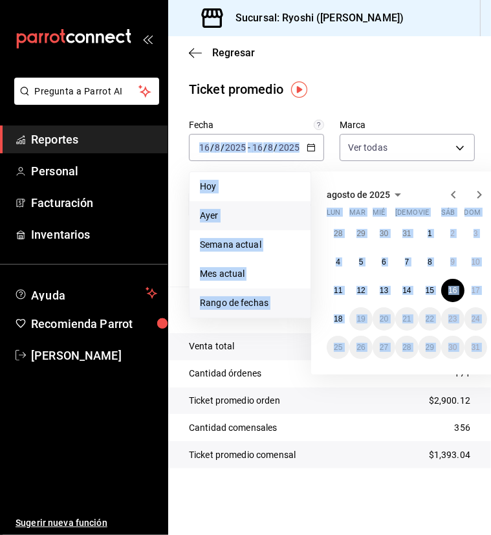
click at [274, 204] on li "Ayer" at bounding box center [249, 215] width 121 height 29
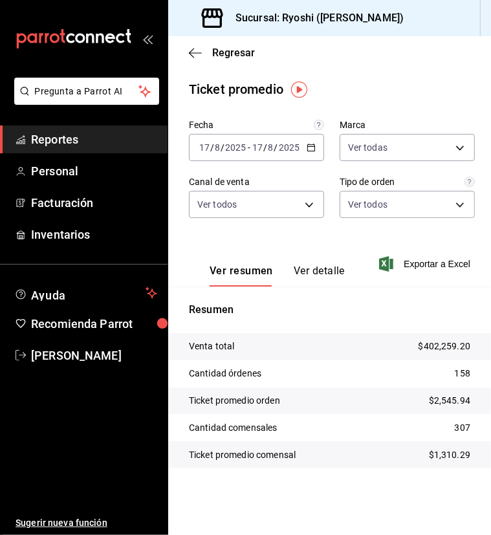
click at [314, 144] on icon "button" at bounding box center [310, 147] width 9 height 9
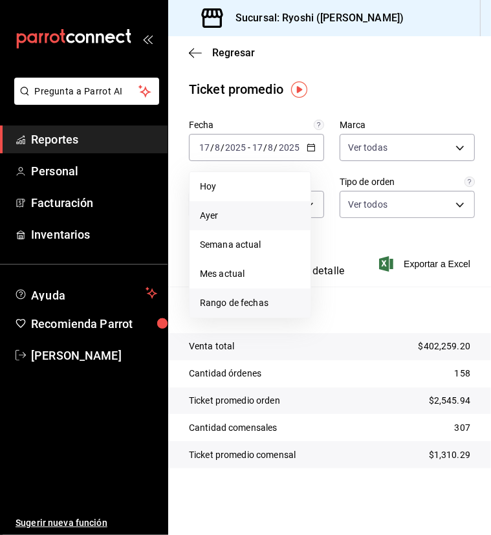
click at [233, 299] on span "Rango de fechas" at bounding box center [250, 303] width 100 height 14
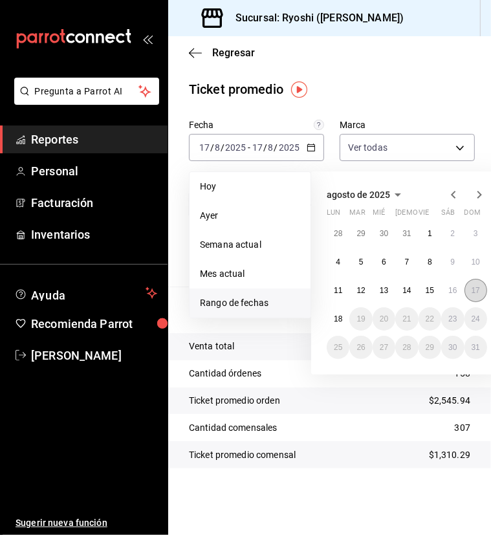
click at [473, 287] on abbr "17" at bounding box center [475, 290] width 8 height 9
